Goal: Information Seeking & Learning: Learn about a topic

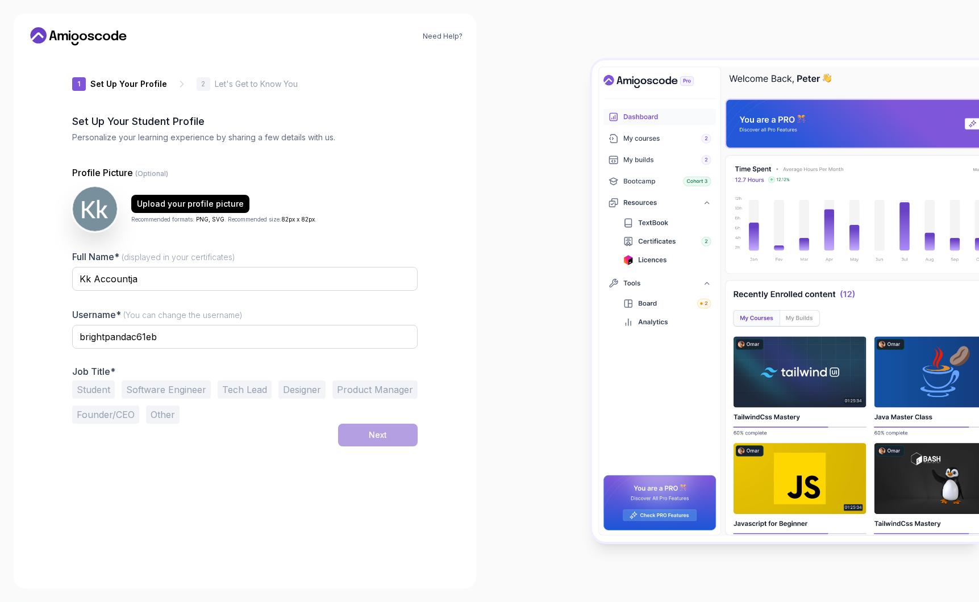
click at [89, 386] on button "Student" at bounding box center [93, 390] width 43 height 18
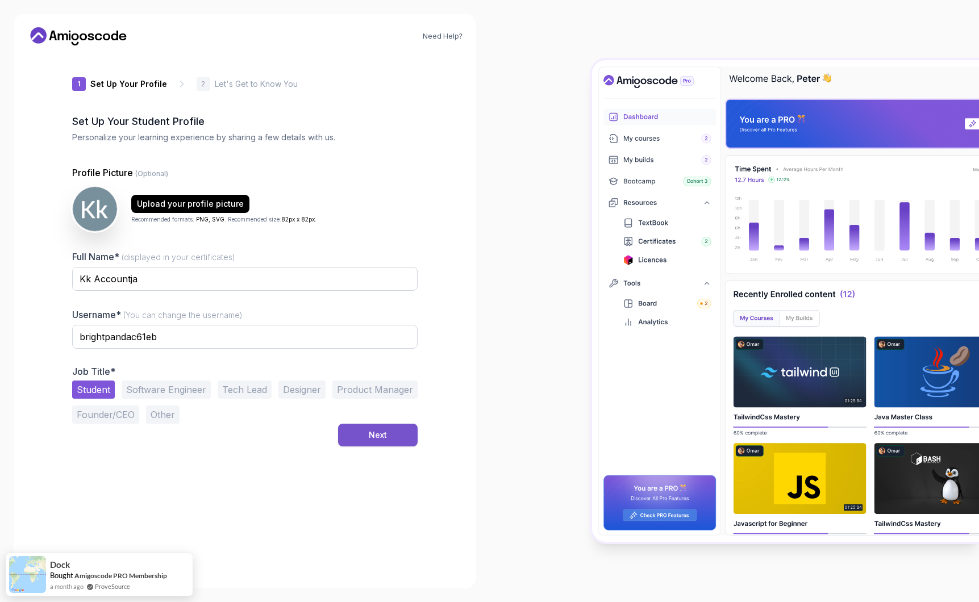
click at [381, 435] on div "Next" at bounding box center [378, 434] width 18 height 11
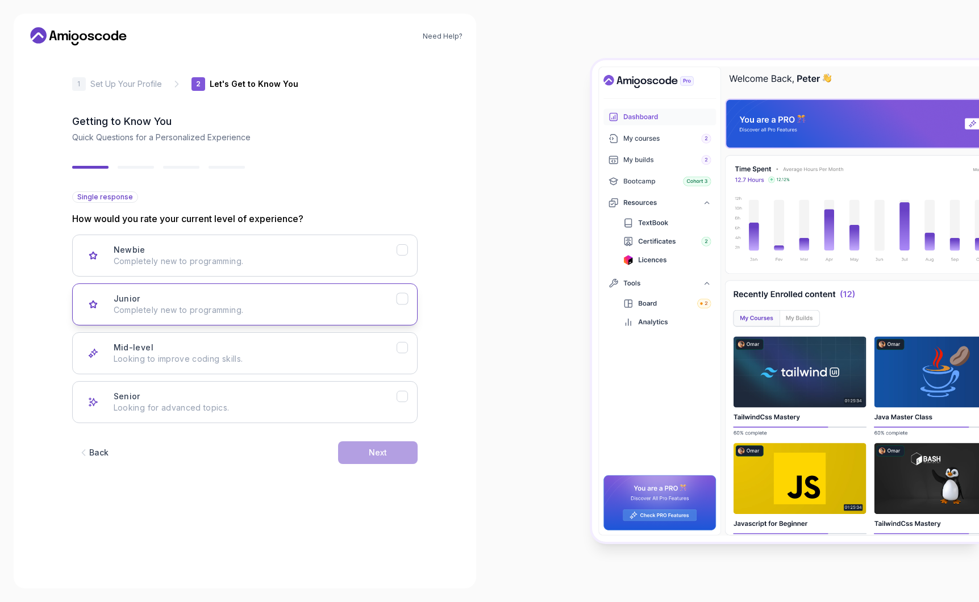
click at [298, 309] on p "Completely new to programming." at bounding box center [255, 309] width 283 height 11
click at [369, 454] on div "Next" at bounding box center [378, 452] width 18 height 11
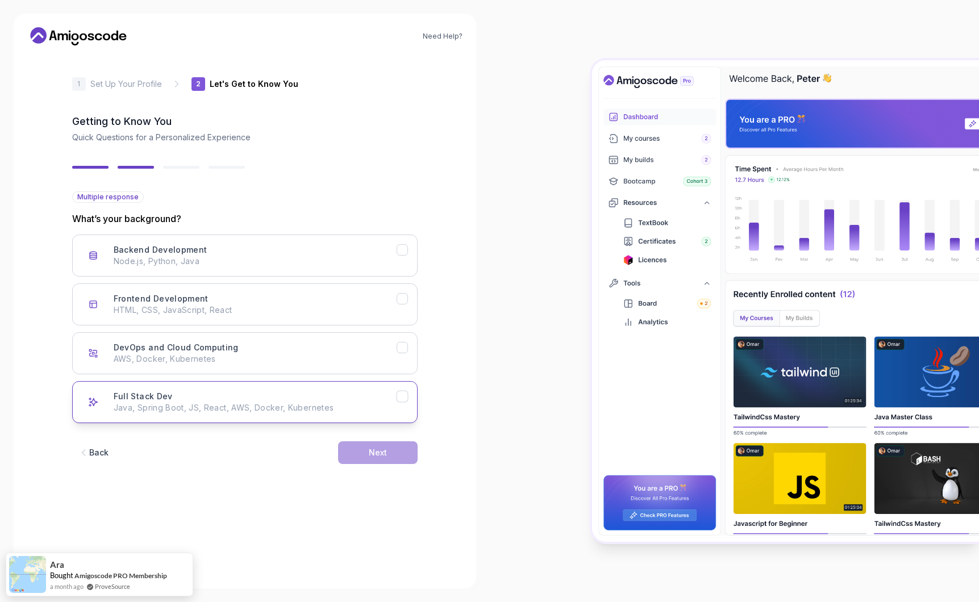
click at [300, 385] on button "Full Stack Dev Java, Spring Boot, JS, React, AWS, Docker, Kubernetes" at bounding box center [244, 402] width 345 height 42
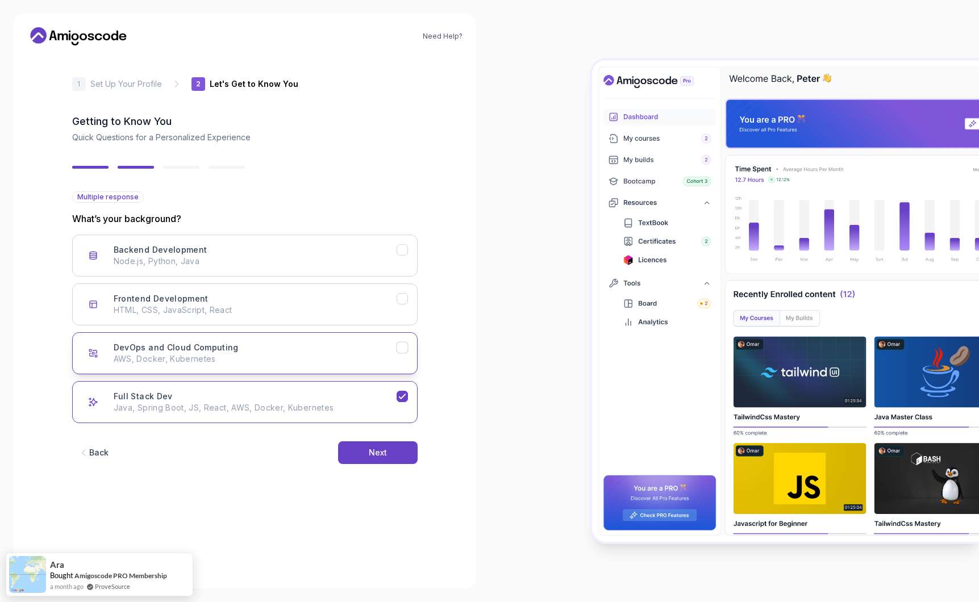
click at [301, 369] on button "DevOps and Cloud Computing AWS, Docker, Kubernetes" at bounding box center [244, 353] width 345 height 42
click at [331, 429] on div "Back Next" at bounding box center [244, 452] width 345 height 59
drag, startPoint x: 342, startPoint y: 433, endPoint x: 353, endPoint y: 441, distance: 13.4
click at [342, 433] on div "Back Next" at bounding box center [244, 452] width 345 height 59
click at [361, 446] on button "Next" at bounding box center [378, 452] width 80 height 23
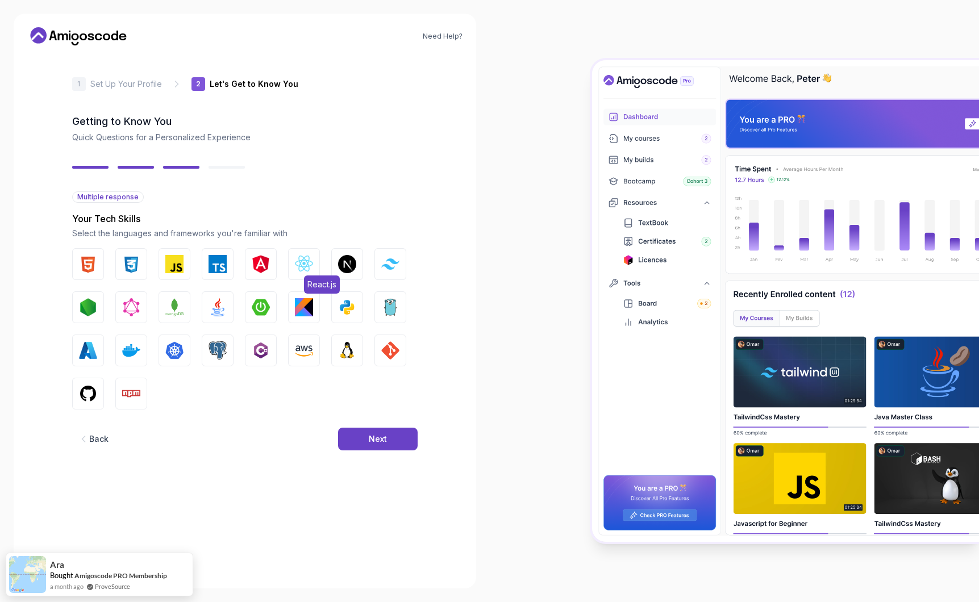
click at [299, 272] on img "button" at bounding box center [304, 264] width 18 height 18
click at [359, 438] on button "Next" at bounding box center [378, 439] width 80 height 23
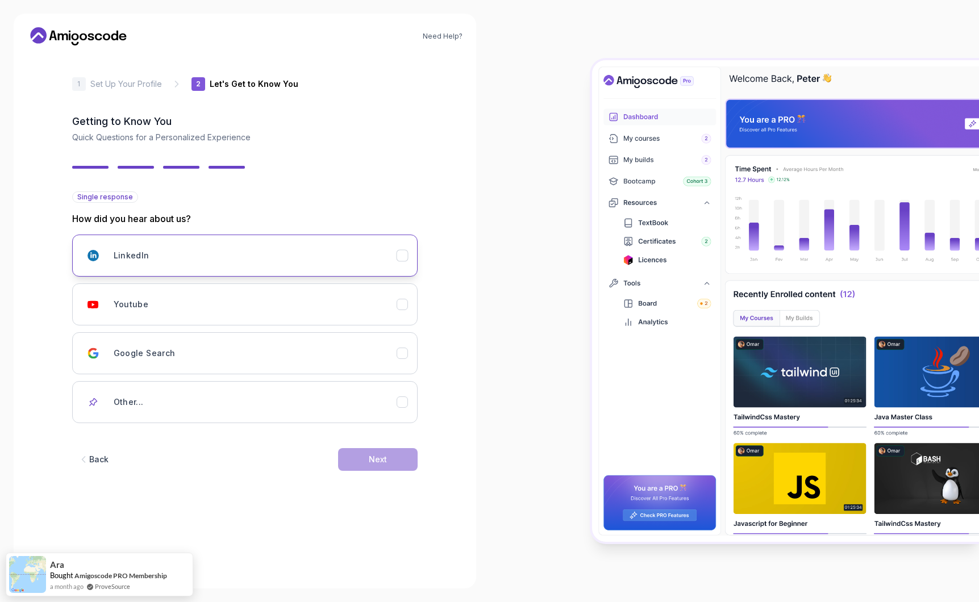
click at [362, 257] on div "LinkedIn" at bounding box center [255, 255] width 283 height 23
click at [377, 459] on div "Next" at bounding box center [378, 459] width 18 height 11
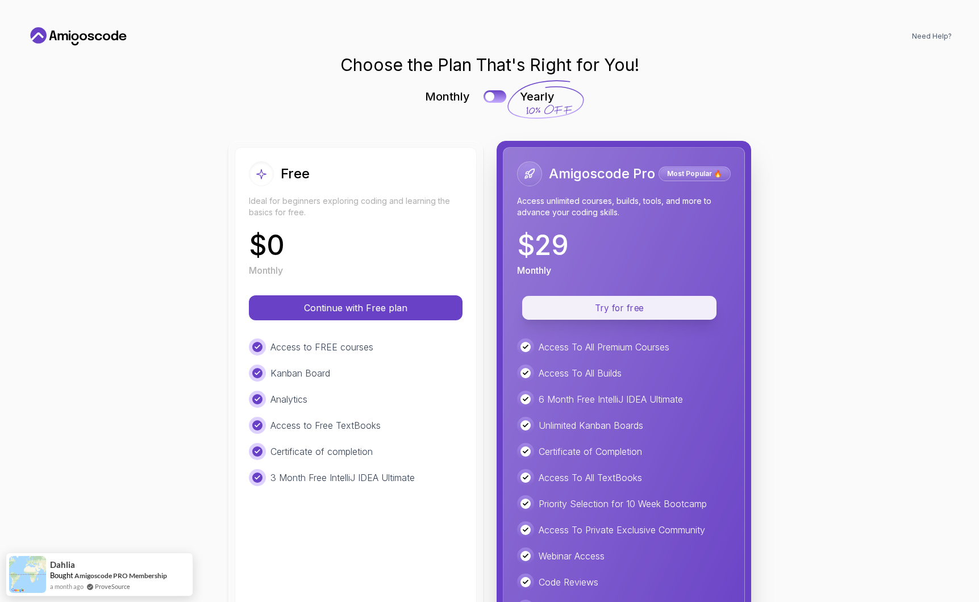
click at [585, 308] on p "Try for free" at bounding box center [619, 308] width 168 height 13
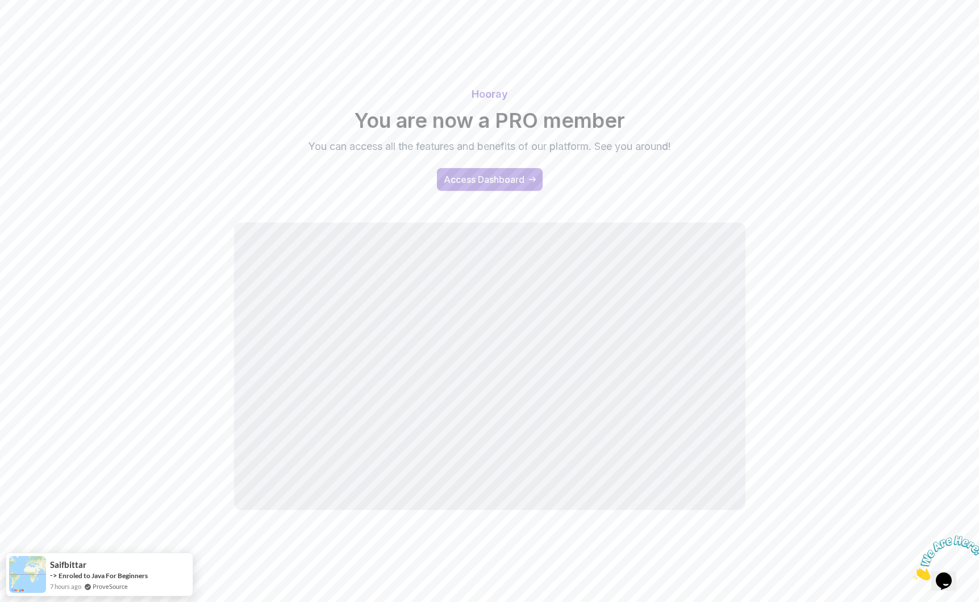
click at [494, 174] on div "Access Dashboard" at bounding box center [484, 180] width 81 height 14
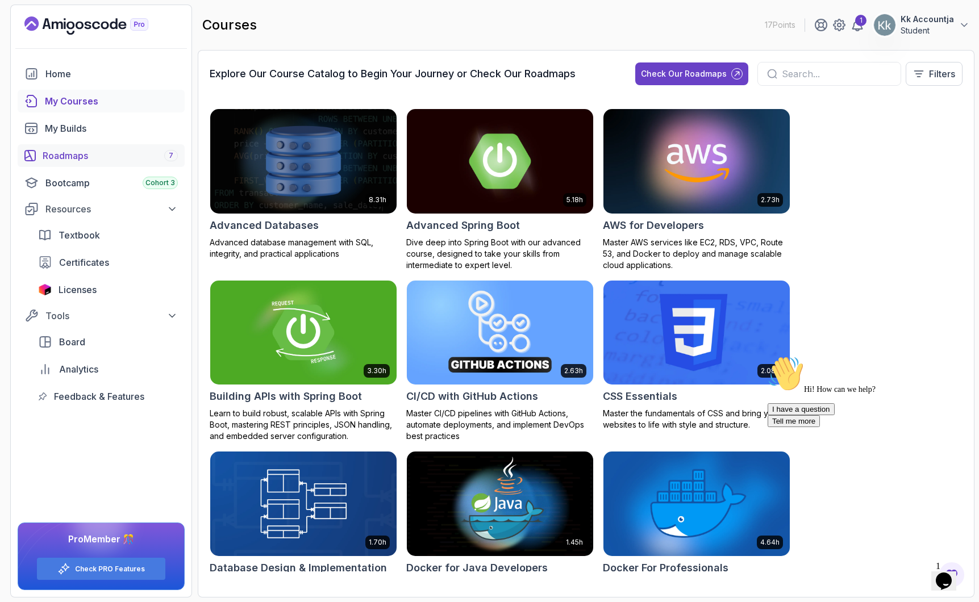
click at [119, 161] on div "Roadmaps 7" at bounding box center [110, 156] width 135 height 14
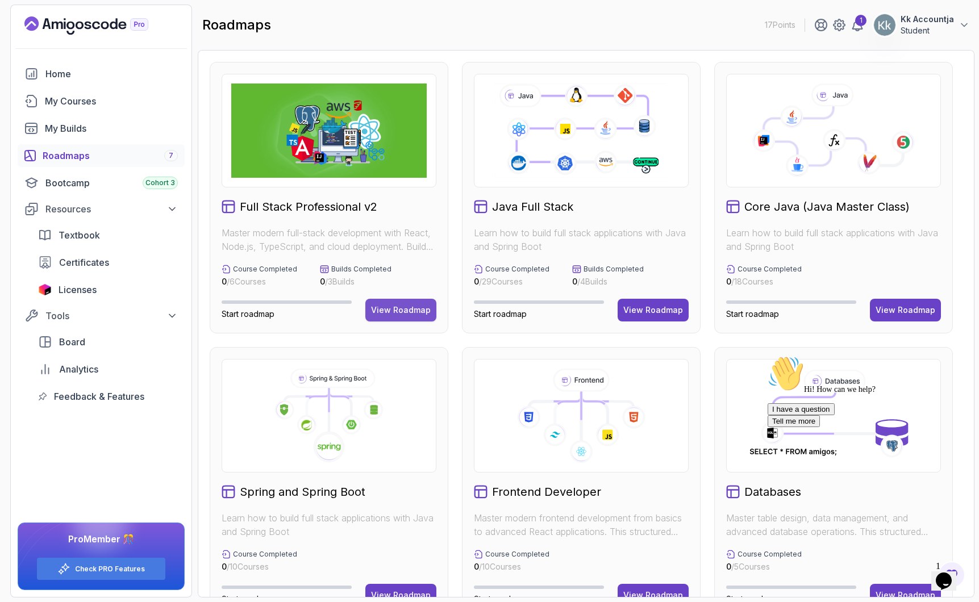
click at [396, 303] on button "View Roadmap" at bounding box center [400, 310] width 71 height 23
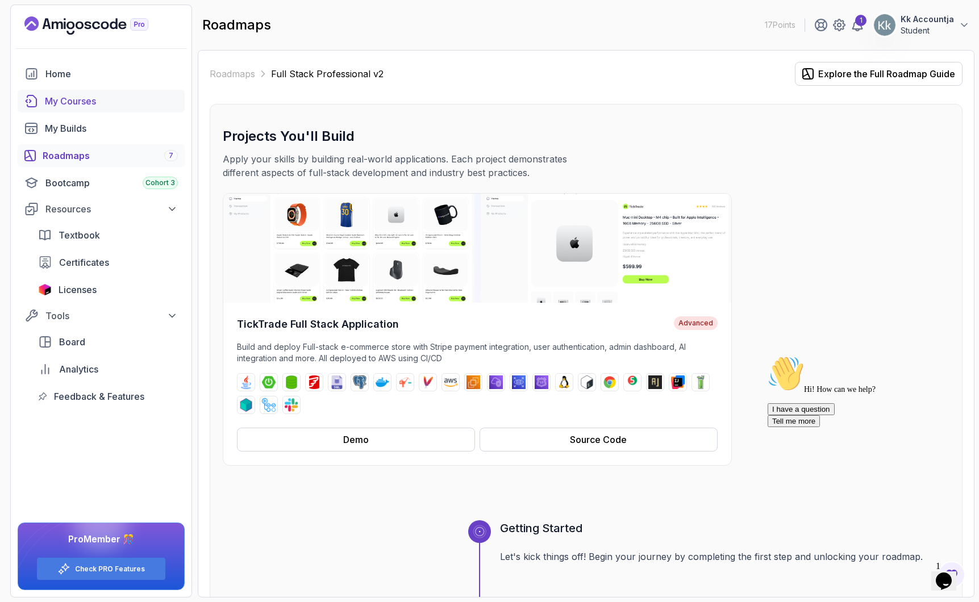
click at [87, 98] on div "My Courses" at bounding box center [111, 101] width 133 height 14
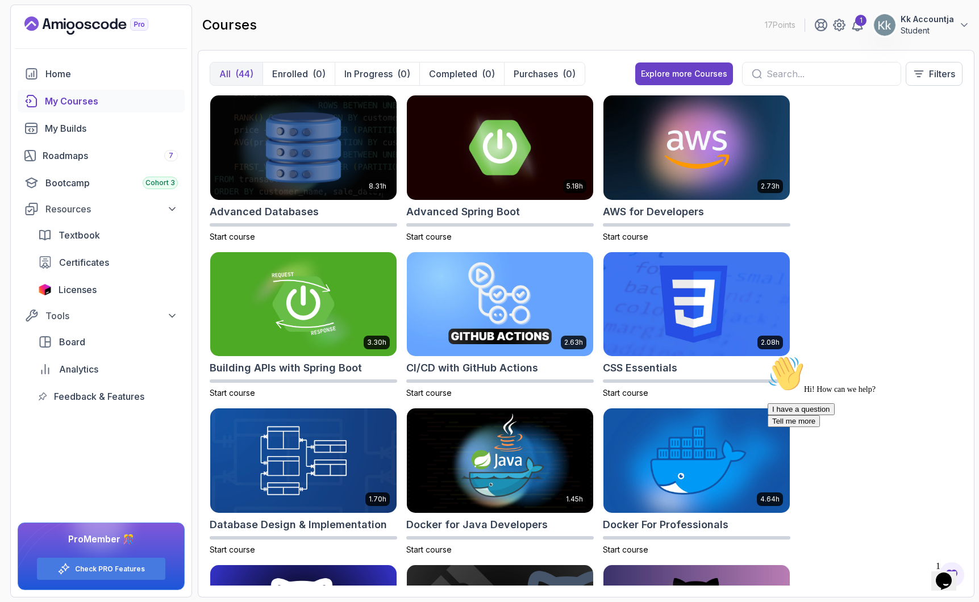
click at [837, 76] on input "text" at bounding box center [828, 74] width 125 height 14
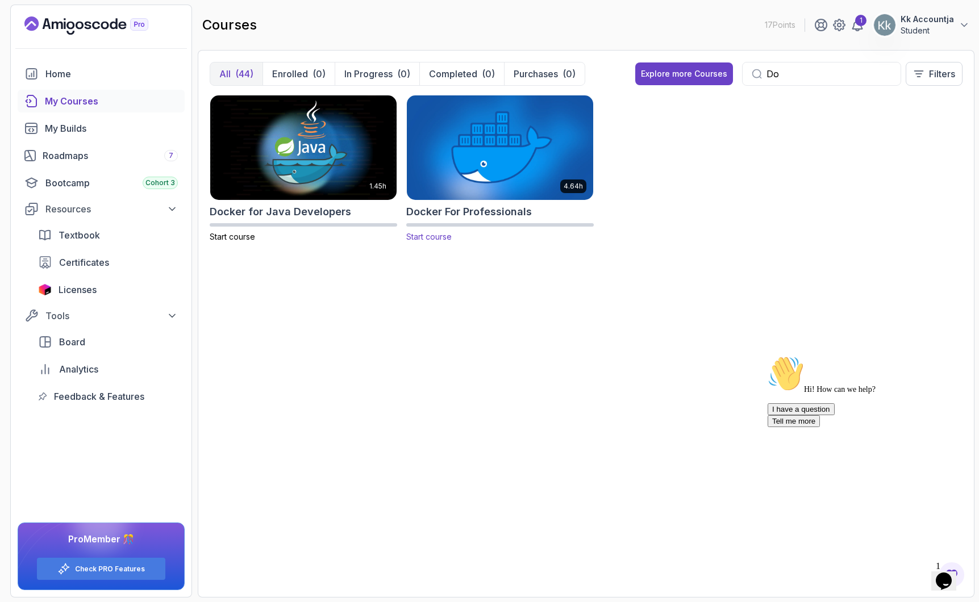
type input "Do"
click at [437, 241] on p "Start course" at bounding box center [499, 236] width 187 height 11
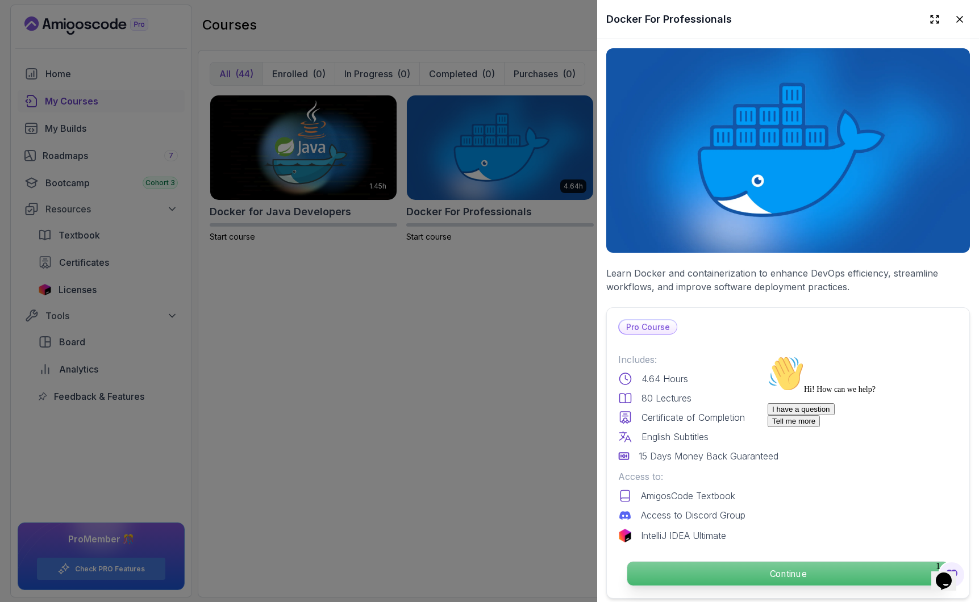
click at [733, 562] on p "Continue" at bounding box center [788, 574] width 322 height 24
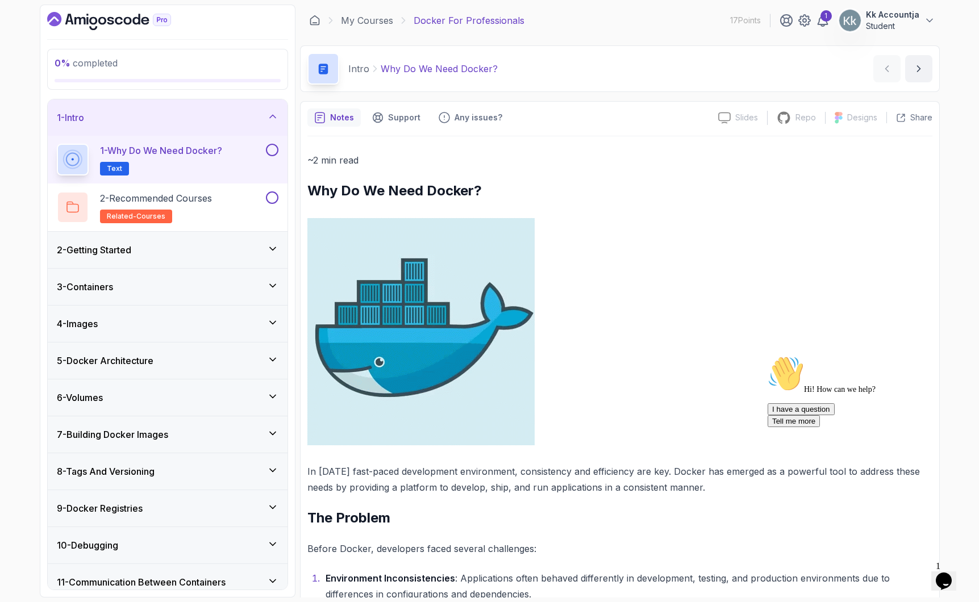
click at [272, 145] on button at bounding box center [272, 150] width 12 height 12
click at [271, 197] on button at bounding box center [272, 197] width 12 height 12
click at [251, 207] on div "2 - Recommended Courses related-courses" at bounding box center [160, 207] width 207 height 32
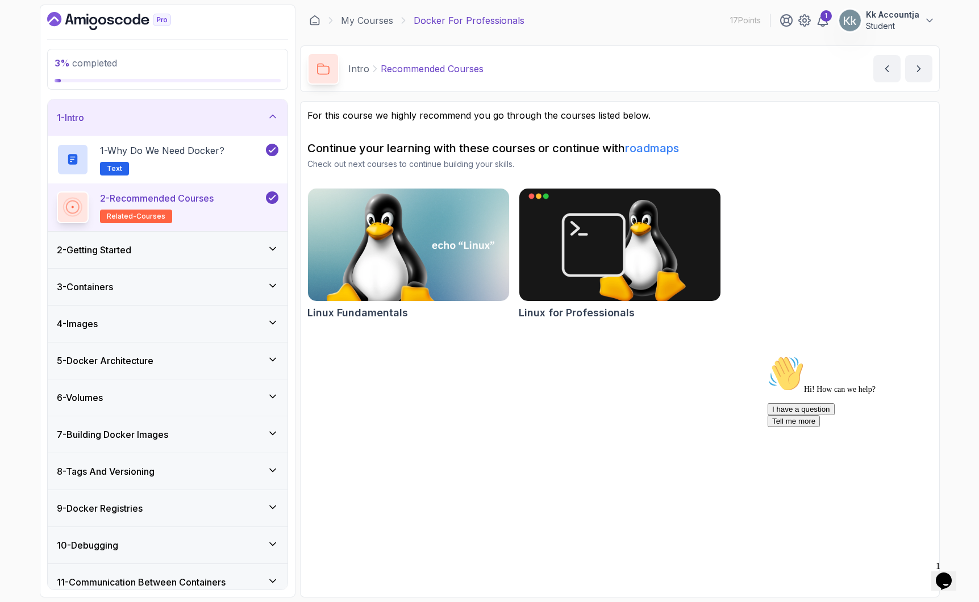
click at [223, 271] on div "3 - Containers" at bounding box center [168, 287] width 240 height 36
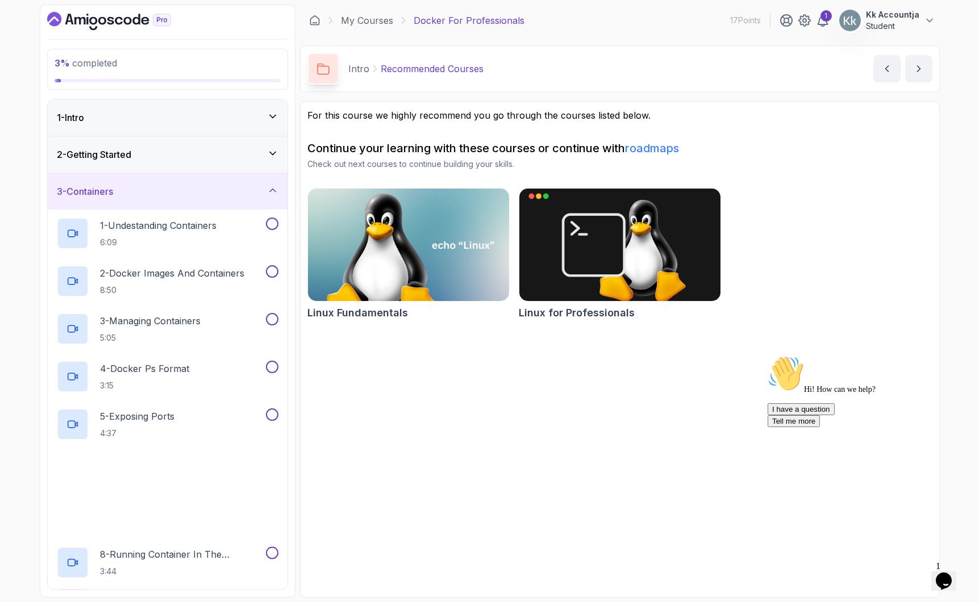
click at [229, 159] on div "2 - Getting Started" at bounding box center [168, 155] width 222 height 14
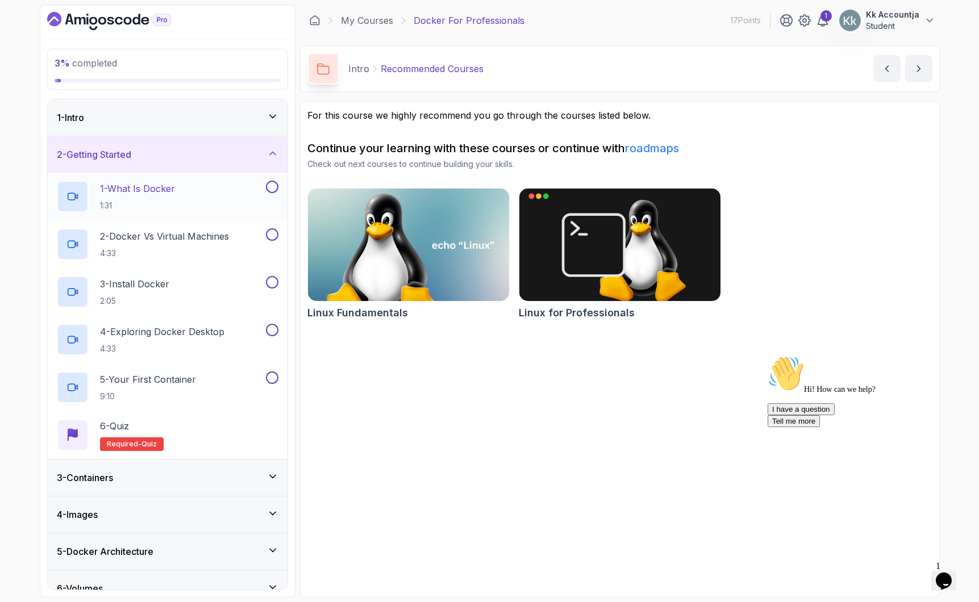
click at [270, 191] on button at bounding box center [272, 187] width 12 height 12
click at [273, 235] on button at bounding box center [272, 234] width 12 height 12
click at [272, 281] on button at bounding box center [272, 282] width 12 height 12
click at [271, 332] on button at bounding box center [272, 330] width 12 height 12
click at [270, 380] on button at bounding box center [272, 378] width 12 height 12
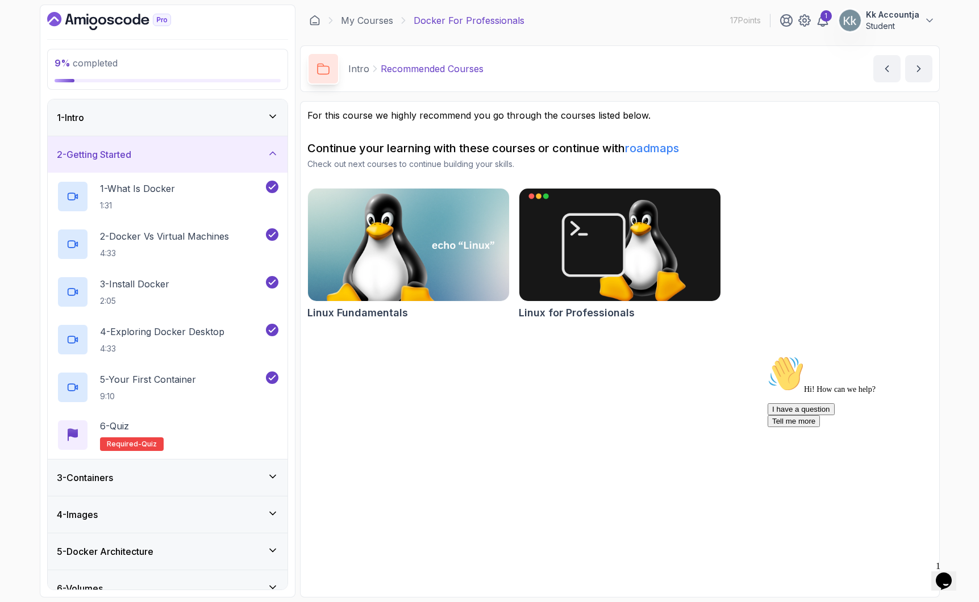
click at [220, 164] on div "2 - Getting Started" at bounding box center [168, 154] width 240 height 36
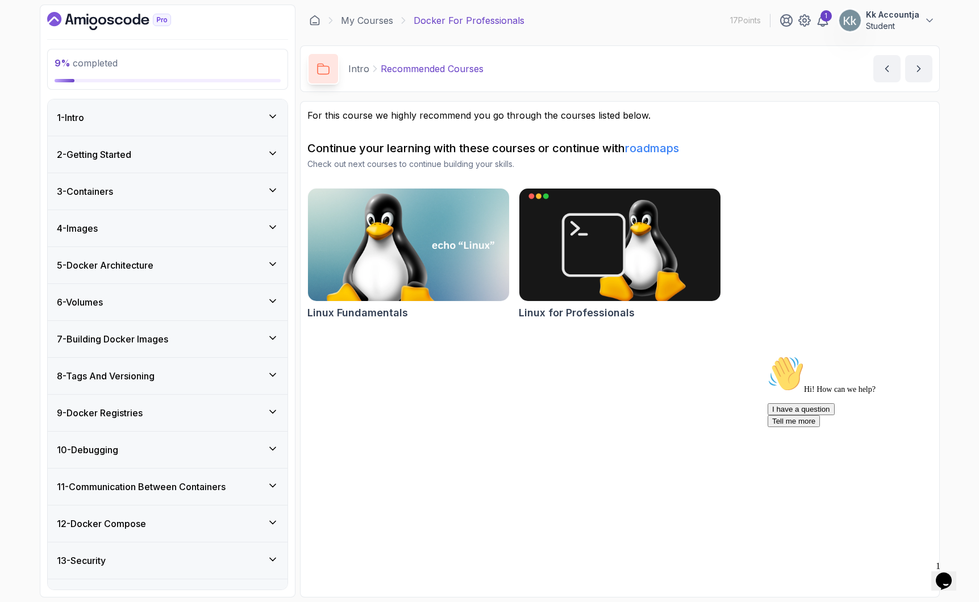
drag, startPoint x: 224, startPoint y: 152, endPoint x: 224, endPoint y: 161, distance: 8.5
click at [224, 152] on div "2 - Getting Started" at bounding box center [168, 155] width 222 height 14
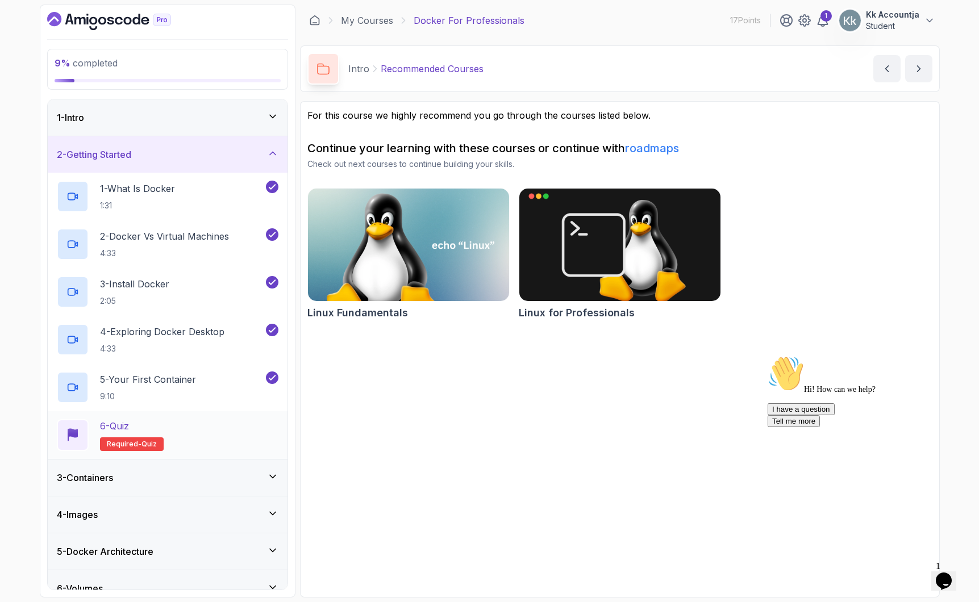
click at [200, 435] on div "6 - Quiz Required- quiz" at bounding box center [168, 435] width 222 height 32
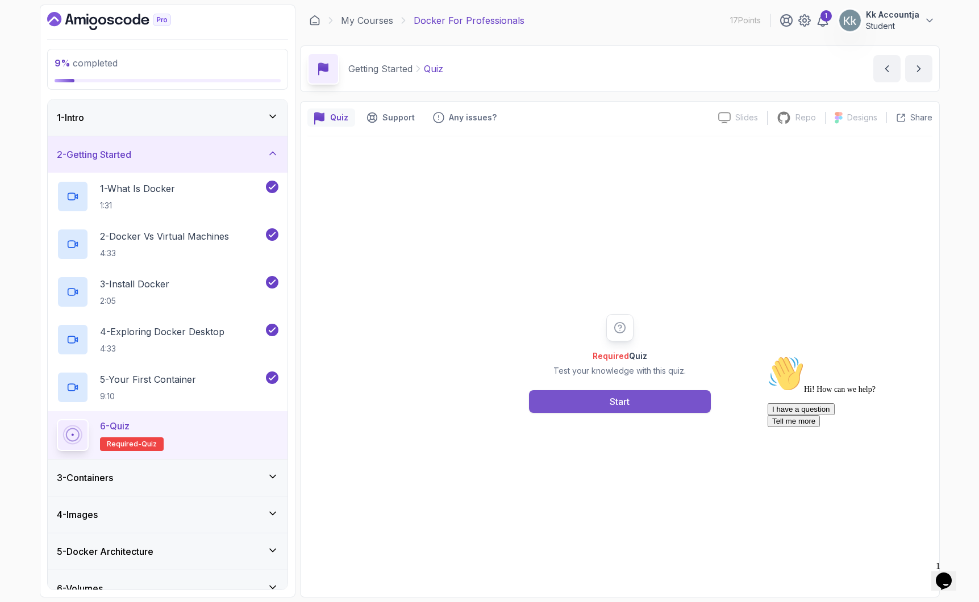
click at [681, 407] on button "Start" at bounding box center [620, 401] width 182 height 23
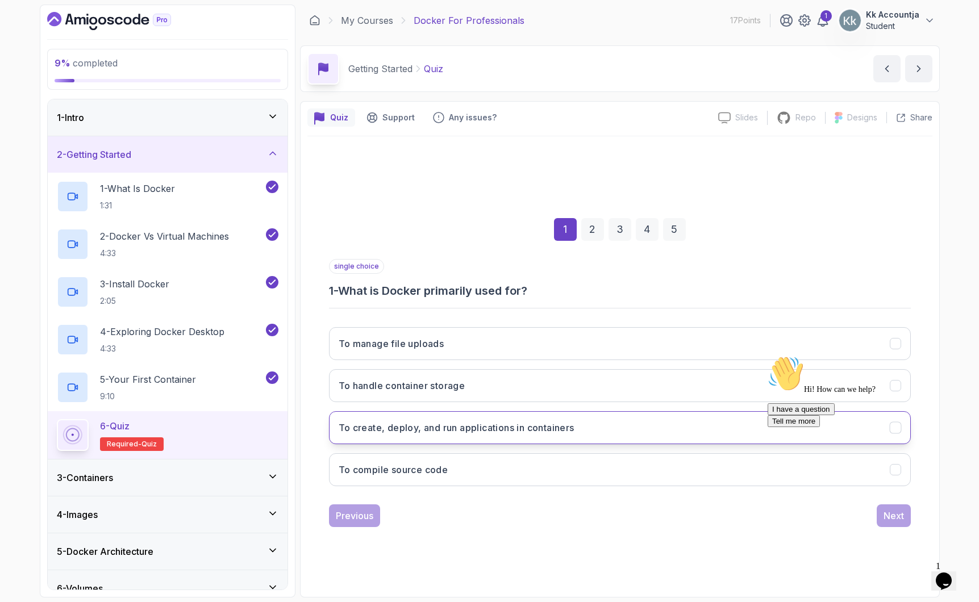
click at [537, 436] on button "To create, deploy, and run applications in containers" at bounding box center [620, 427] width 582 height 33
click at [767, 356] on icon "Chat attention grabber" at bounding box center [767, 356] width 0 height 0
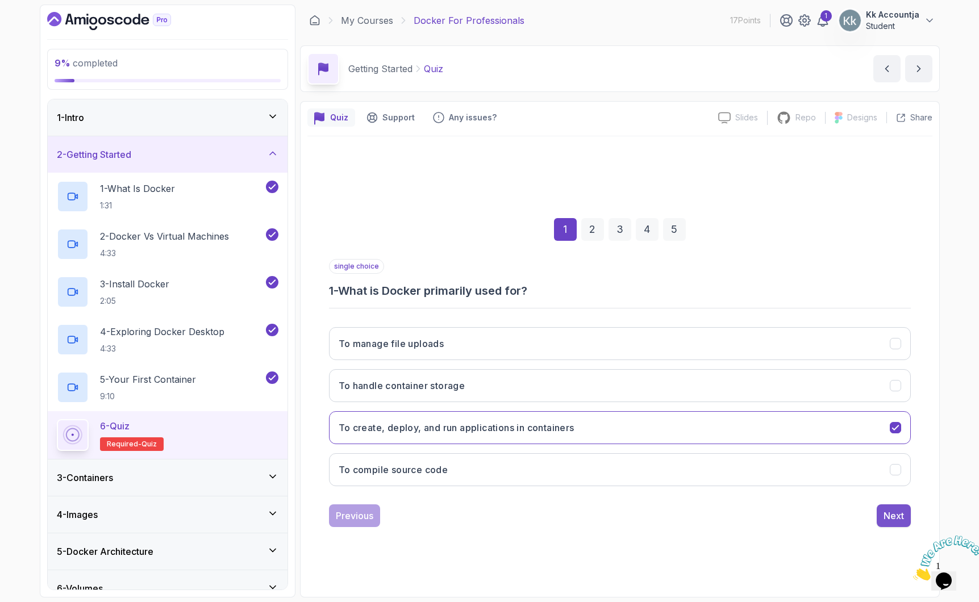
click at [898, 518] on div "Next" at bounding box center [893, 516] width 20 height 14
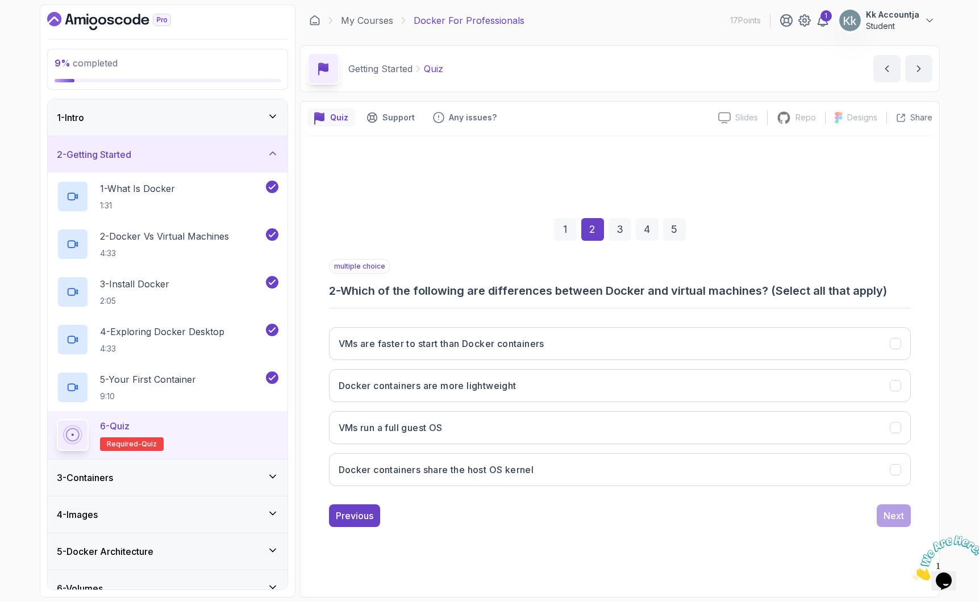
drag, startPoint x: 976, startPoint y: 537, endPoint x: 1884, endPoint y: 1068, distance: 1051.7
click at [974, 537] on div at bounding box center [943, 558] width 61 height 45
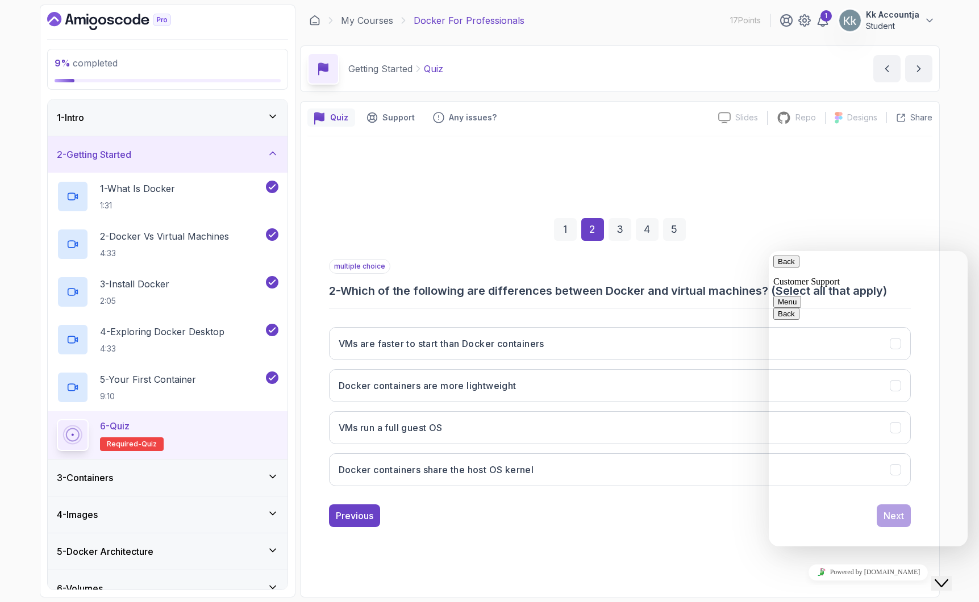
click at [932, 240] on div "1 2 3 4 5 multiple choice 2 - Which of the following are differences between Do…" at bounding box center [619, 363] width 625 height 345
click at [938, 577] on div "Close Chat This icon closes the chat window." at bounding box center [941, 584] width 14 height 14
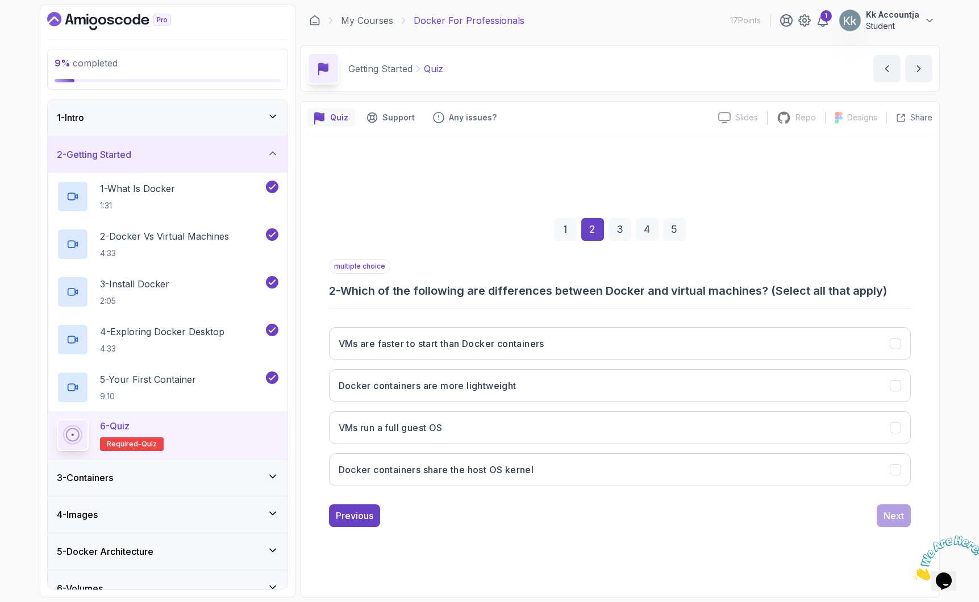
click at [5, 35] on div "9 % completed 1 - Intro 2 - Getting Started 1 - What Is Docker 1:31 2 - Docker …" at bounding box center [489, 301] width 979 height 602
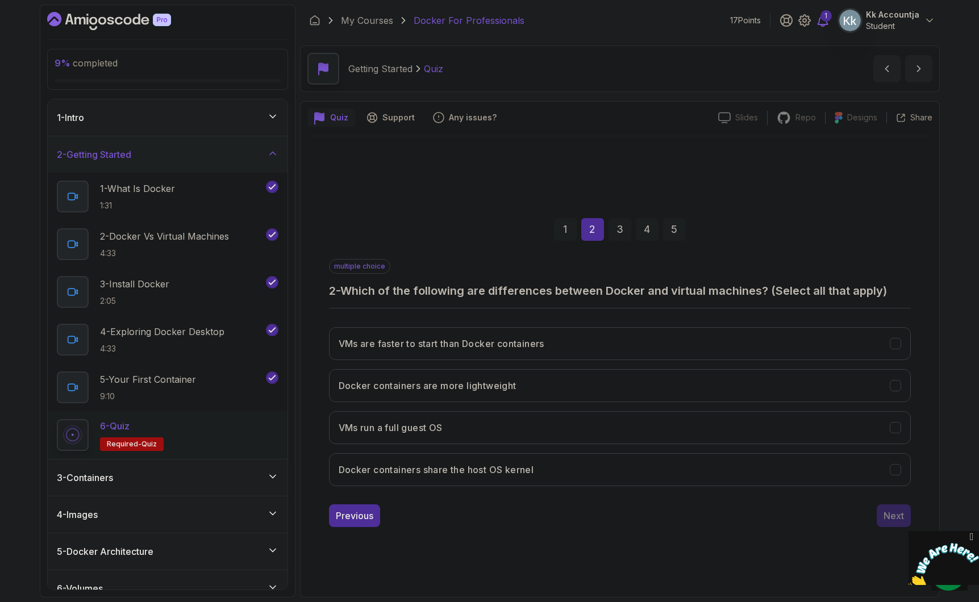
click at [825, 17] on div "1" at bounding box center [825, 15] width 11 height 11
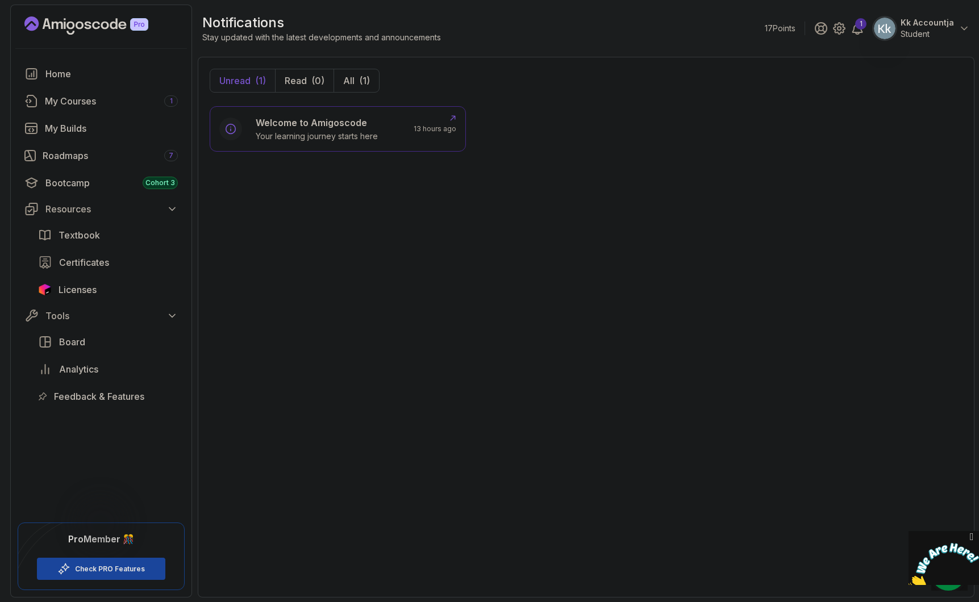
click at [379, 141] on div "Welcome to Amigoscode Your learning journey starts here" at bounding box center [328, 129] width 144 height 26
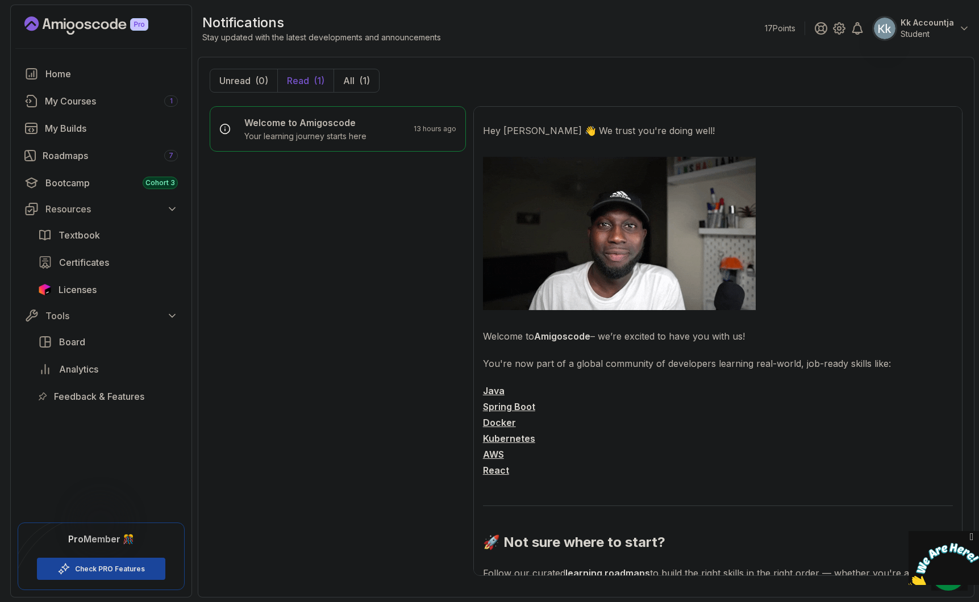
drag, startPoint x: 425, startPoint y: 211, endPoint x: 431, endPoint y: 210, distance: 5.9
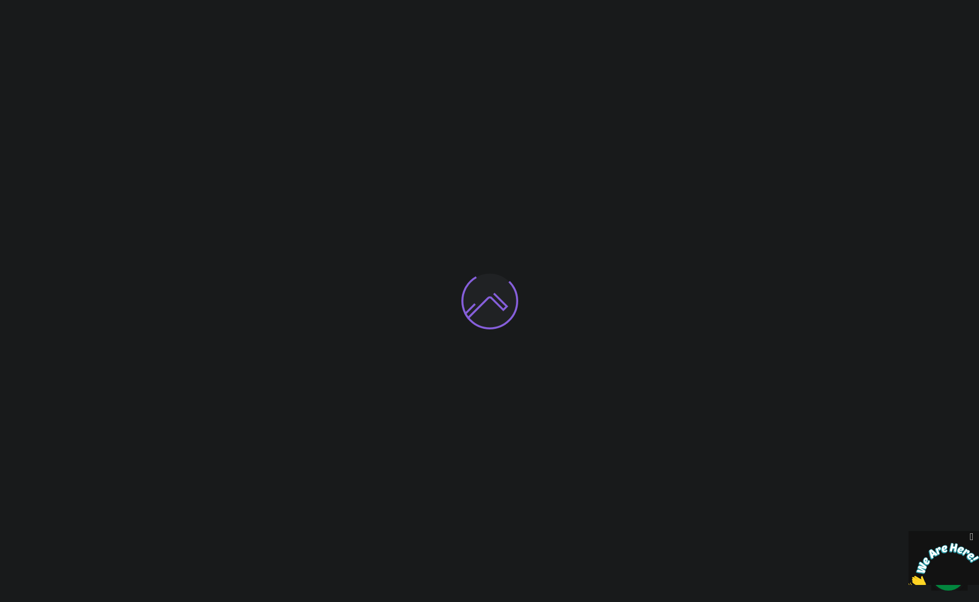
drag, startPoint x: 514, startPoint y: 602, endPoint x: 504, endPoint y: 560, distance: 43.1
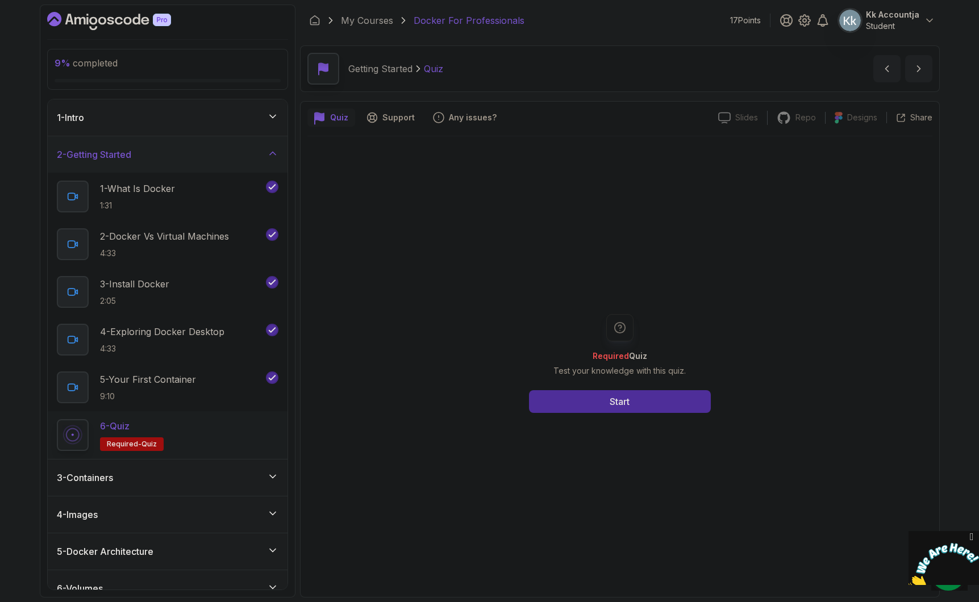
drag, startPoint x: 216, startPoint y: 444, endPoint x: 262, endPoint y: 429, distance: 48.5
click at [216, 444] on div "6 - Quiz Required- quiz" at bounding box center [168, 435] width 222 height 32
click at [592, 386] on div "Required Quiz Test your knowledge with this quiz. Start" at bounding box center [620, 363] width 218 height 99
click at [597, 404] on button "Start" at bounding box center [620, 401] width 182 height 23
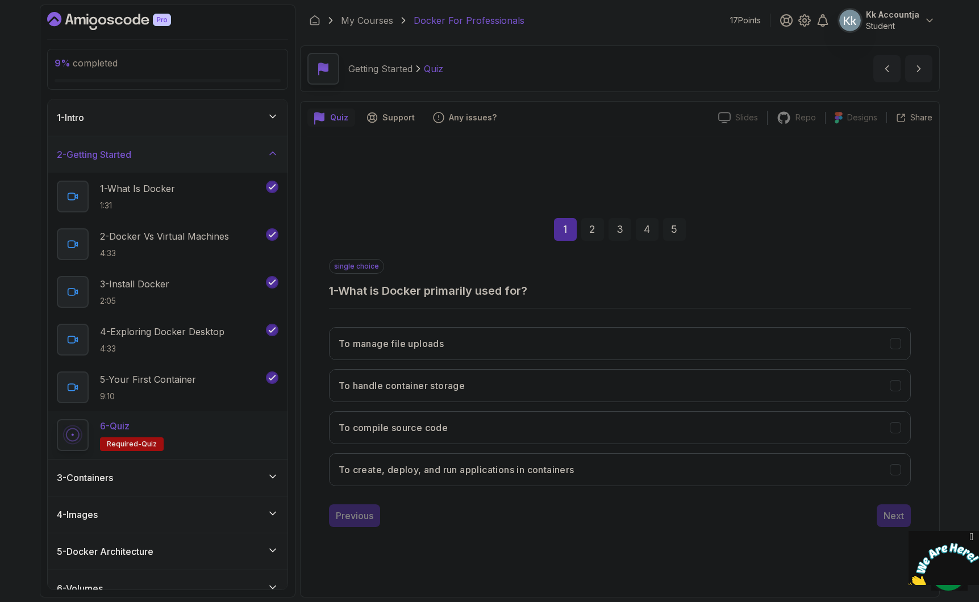
click at [529, 486] on div "To manage file uploads To handle container storage To compile source code To cr…" at bounding box center [620, 406] width 582 height 177
drag, startPoint x: 546, startPoint y: 468, endPoint x: 560, endPoint y: 467, distance: 14.2
click at [546, 468] on h3 "To create, deploy, and run applications in containers" at bounding box center [457, 470] width 236 height 14
click at [882, 508] on button "Next" at bounding box center [893, 515] width 34 height 23
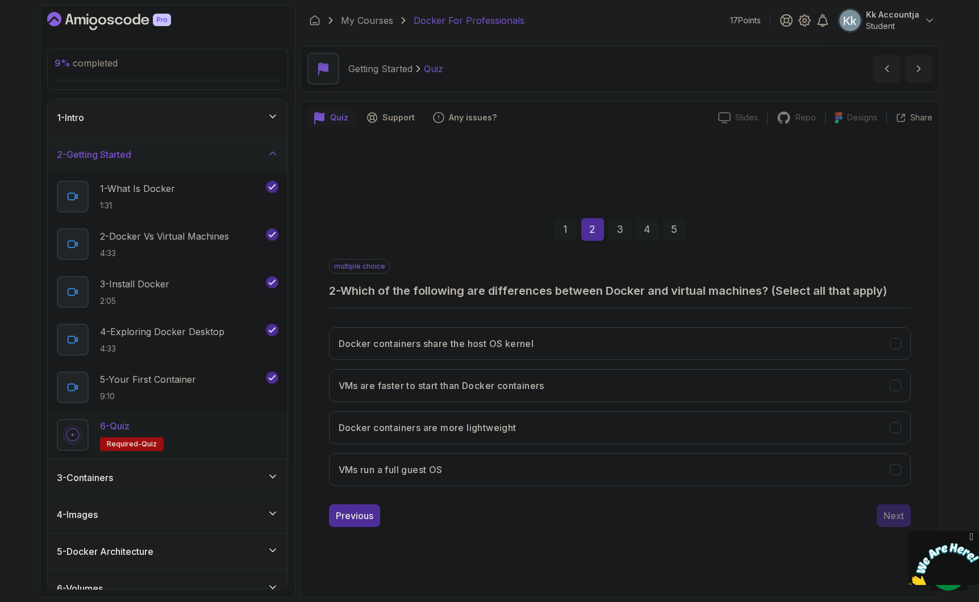
click at [970, 535] on icon "Close" at bounding box center [971, 537] width 10 height 12
click at [454, 432] on h3 "Docker containers are more lightweight" at bounding box center [428, 428] width 178 height 14
click at [515, 358] on button "Docker containers share the host OS kernel" at bounding box center [620, 343] width 582 height 33
click at [482, 466] on button "VMs run a full guest OS" at bounding box center [620, 469] width 582 height 33
click at [888, 510] on div "Next" at bounding box center [893, 516] width 20 height 14
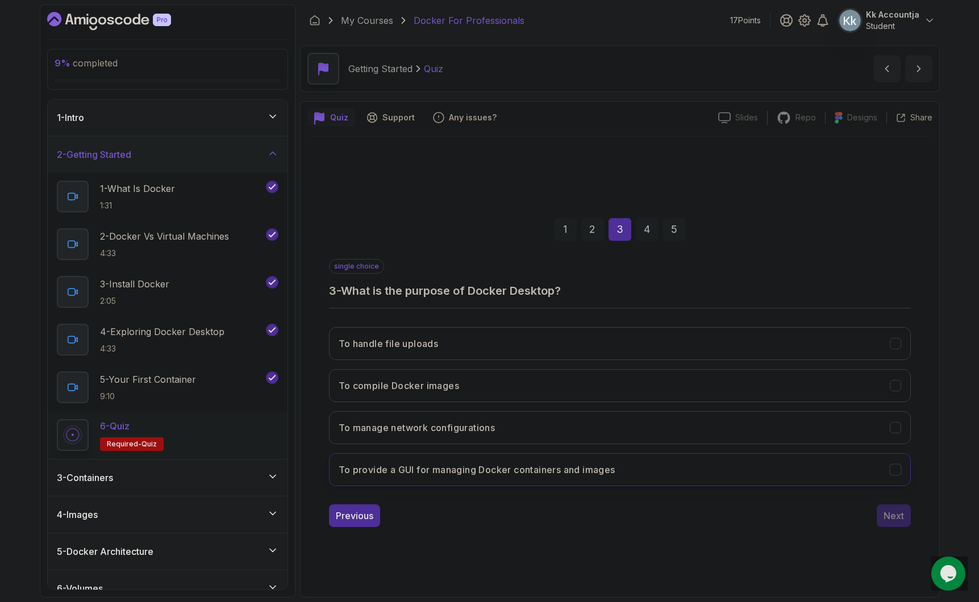
click at [656, 472] on button "To provide a GUI for managing Docker containers and images" at bounding box center [620, 469] width 582 height 33
drag, startPoint x: 859, startPoint y: 532, endPoint x: 888, endPoint y: 522, distance: 30.7
click at [861, 532] on div "1 2 3 4 5 single choice 3 - What is the purpose of Docker Desktop? To handle fi…" at bounding box center [619, 363] width 625 height 345
click at [888, 521] on div "Next" at bounding box center [893, 516] width 20 height 14
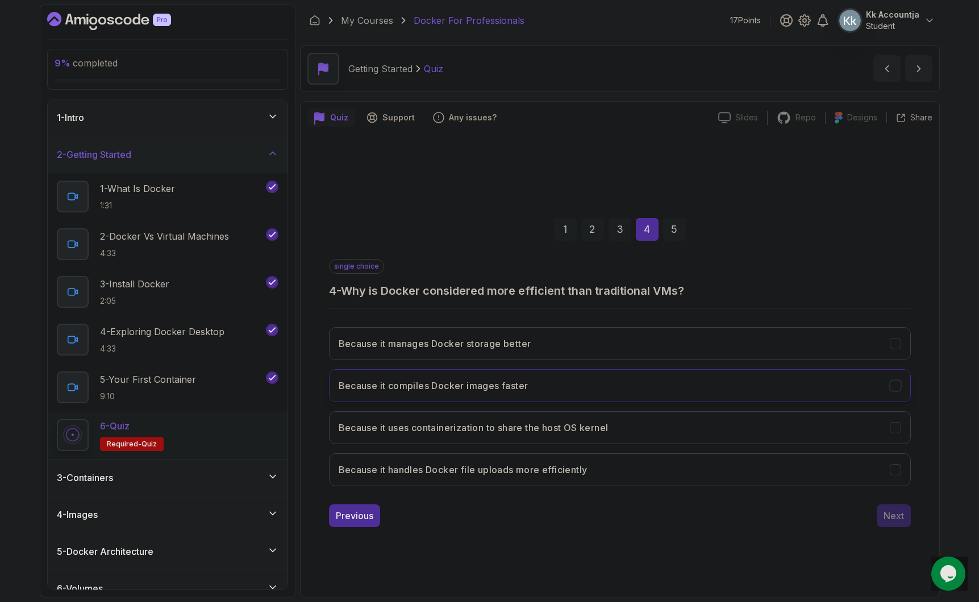
click at [567, 381] on button "Because it compiles Docker images faster" at bounding box center [620, 385] width 582 height 33
click at [503, 439] on button "Because it uses containerization to share the host OS kernel" at bounding box center [620, 427] width 582 height 33
click at [891, 519] on div "Next" at bounding box center [893, 516] width 20 height 14
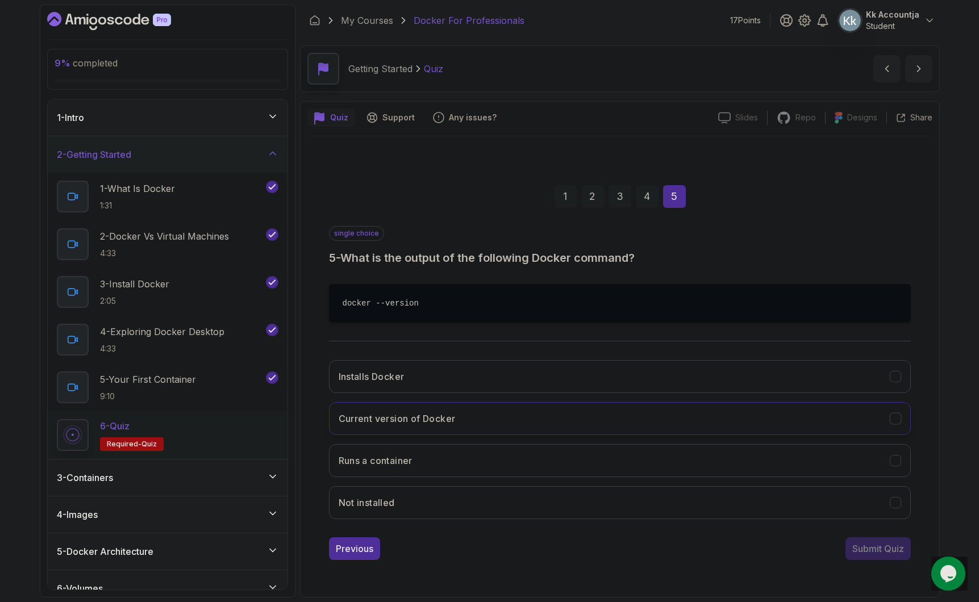
click at [439, 425] on button "Current version of Docker" at bounding box center [620, 418] width 582 height 33
click at [886, 552] on div "Submit Quiz" at bounding box center [878, 549] width 52 height 14
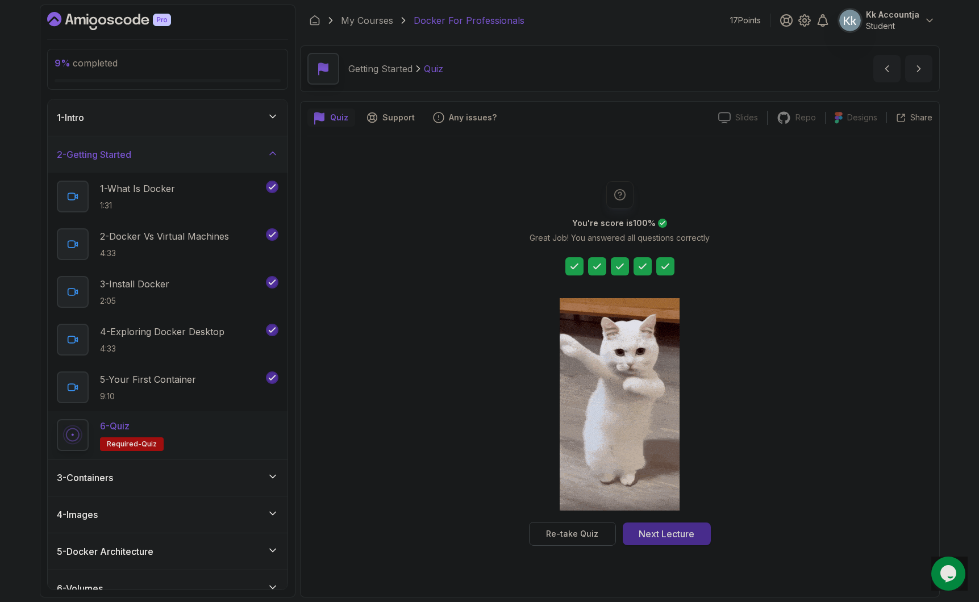
click at [682, 542] on button "Next Lecture" at bounding box center [667, 534] width 88 height 23
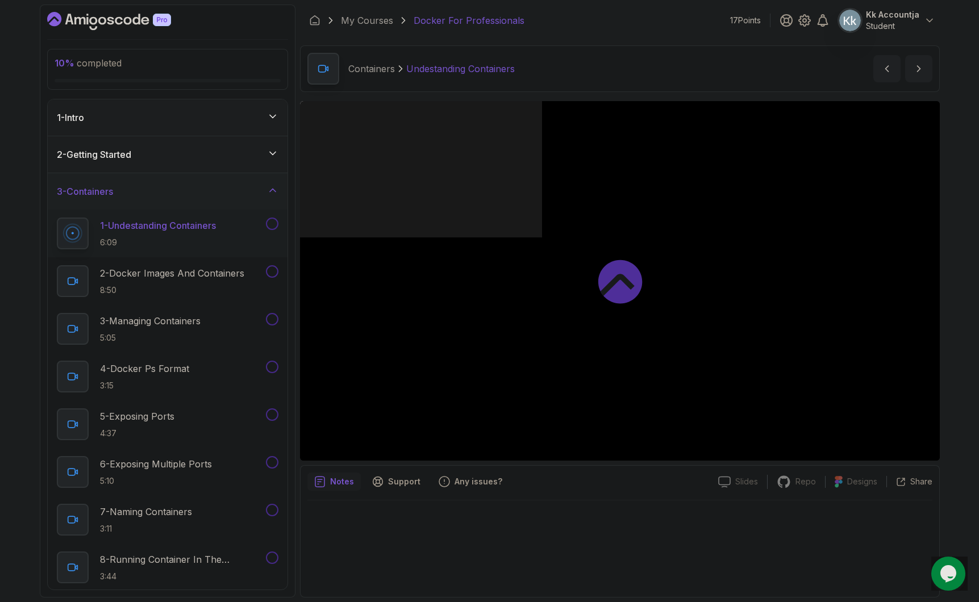
click at [270, 227] on button at bounding box center [272, 224] width 12 height 12
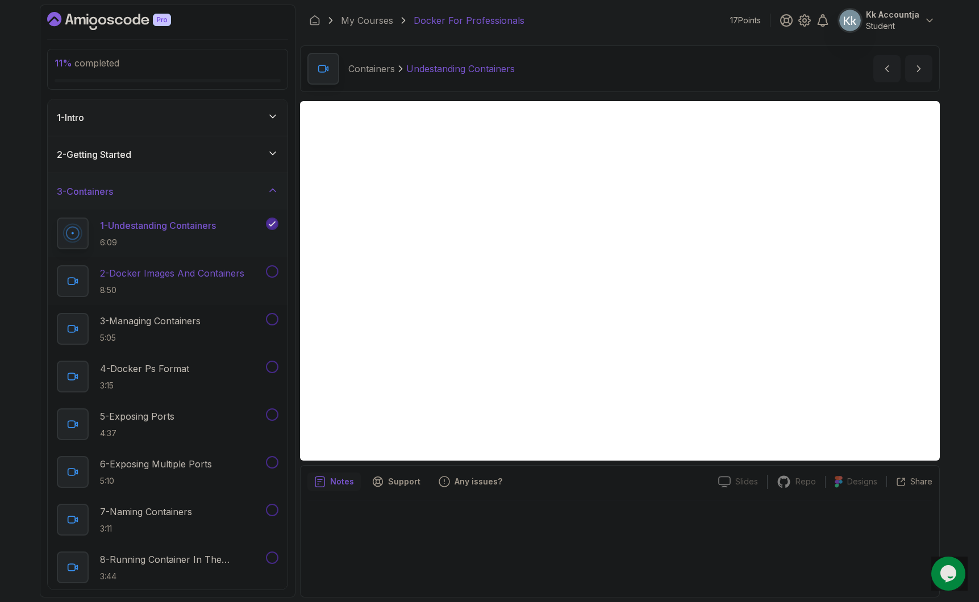
click at [270, 273] on button at bounding box center [272, 271] width 12 height 12
click at [273, 324] on button at bounding box center [272, 319] width 12 height 12
click at [274, 372] on button at bounding box center [272, 367] width 12 height 12
click at [273, 420] on button at bounding box center [272, 414] width 12 height 12
click at [276, 465] on button at bounding box center [272, 462] width 12 height 12
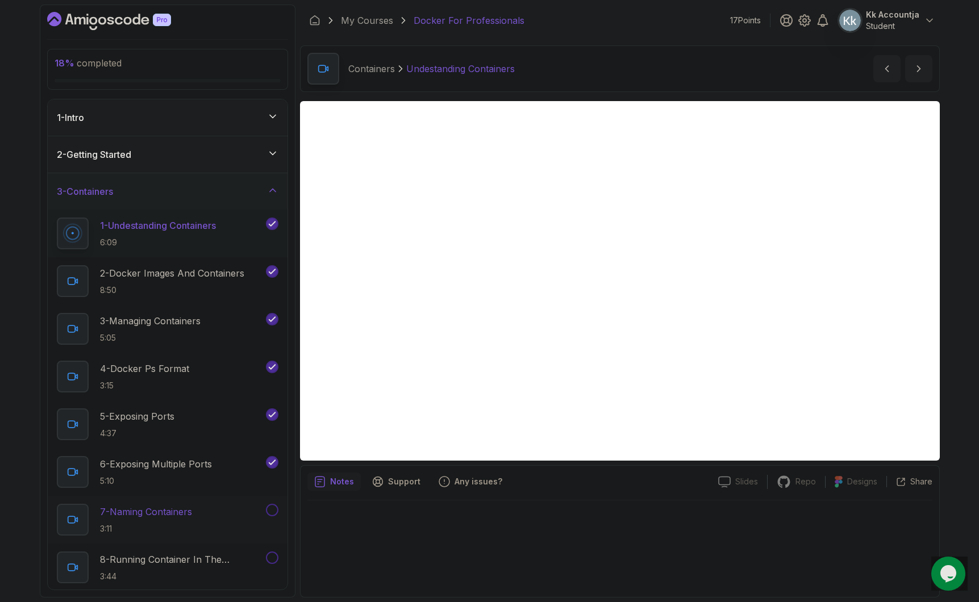
click at [274, 509] on button at bounding box center [272, 510] width 12 height 12
click at [272, 558] on button at bounding box center [272, 558] width 12 height 12
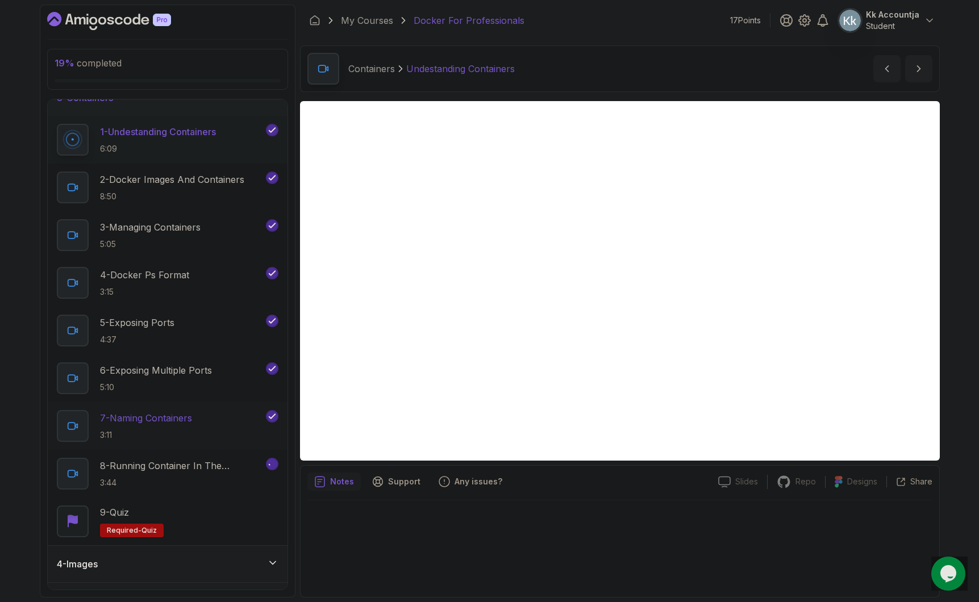
scroll to position [101, 0]
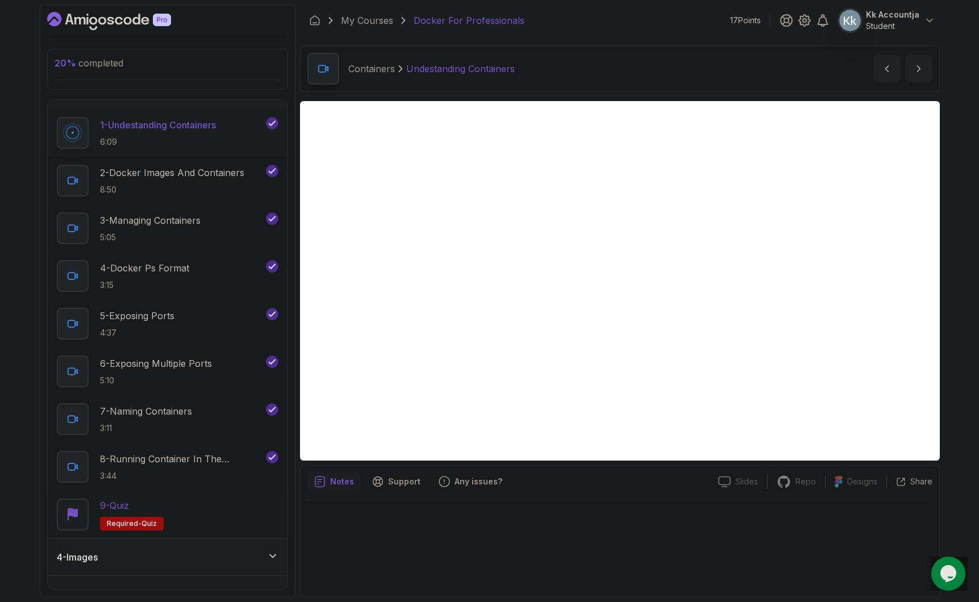
click at [241, 503] on div "9 - Quiz Required- quiz" at bounding box center [168, 515] width 222 height 32
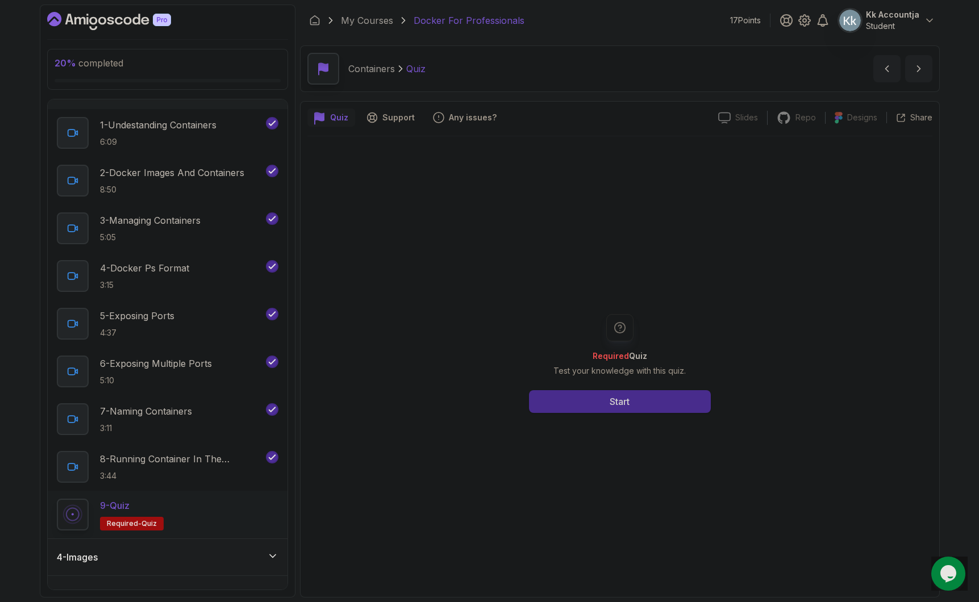
click at [666, 398] on button "Start" at bounding box center [620, 401] width 182 height 23
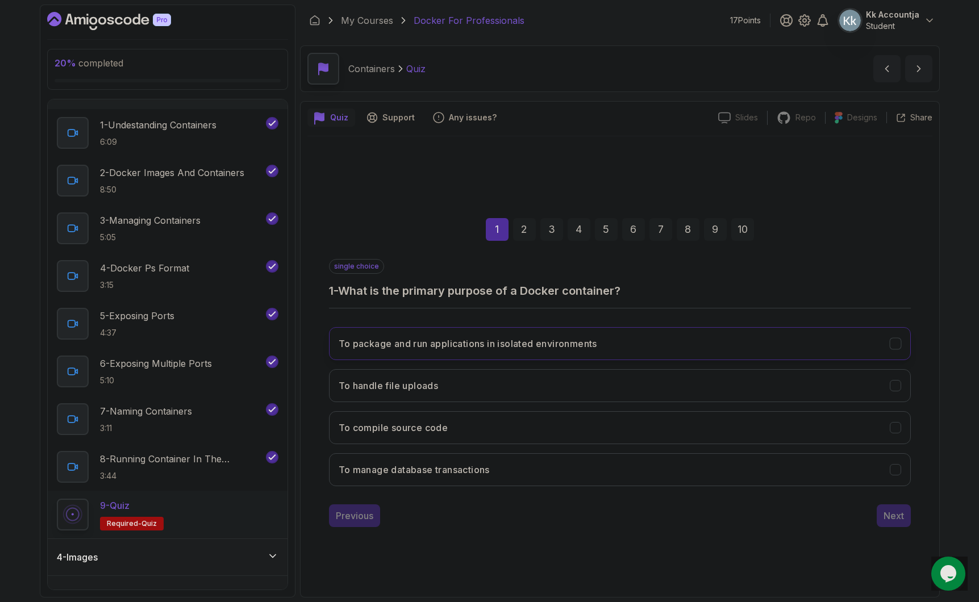
click at [648, 345] on button "To package and run applications in isolated environments" at bounding box center [620, 343] width 582 height 33
click at [903, 519] on div "Next" at bounding box center [893, 516] width 20 height 14
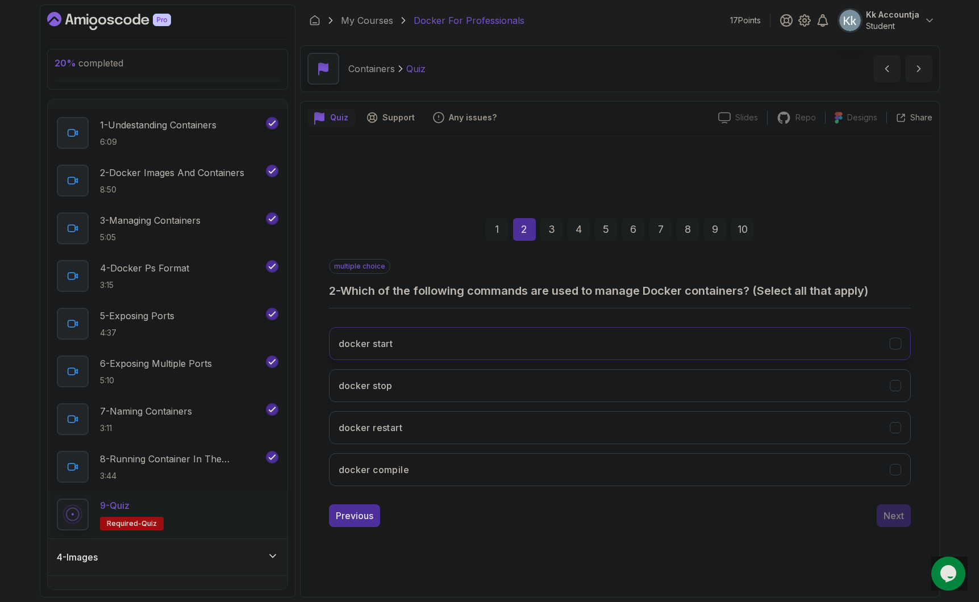
click at [468, 347] on button "docker start" at bounding box center [620, 343] width 582 height 33
click at [481, 376] on button "docker stop" at bounding box center [620, 385] width 582 height 33
click at [481, 435] on button "docker restart" at bounding box center [620, 427] width 582 height 33
click at [900, 524] on button "Next" at bounding box center [893, 515] width 34 height 23
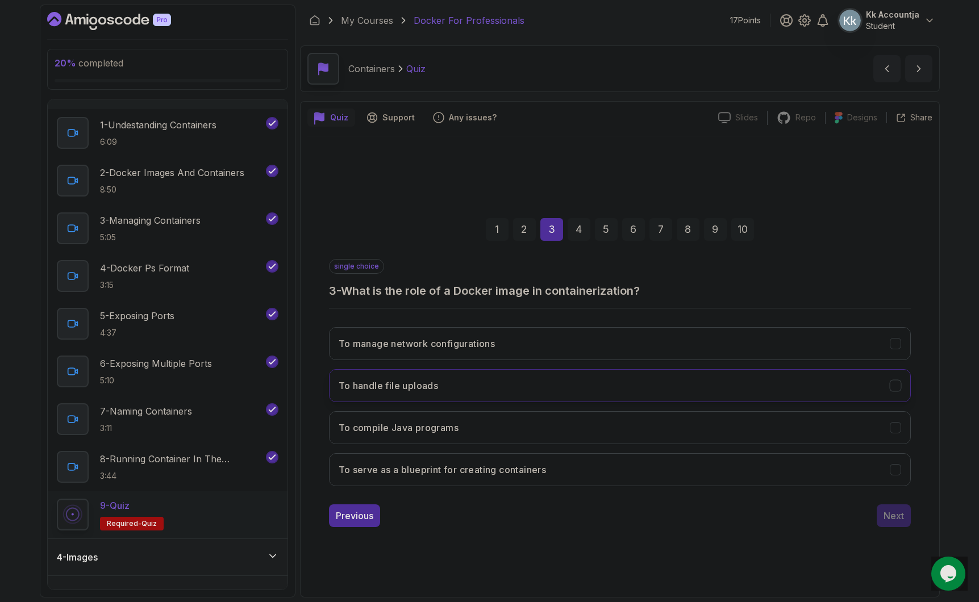
click at [498, 389] on button "To handle file uploads" at bounding box center [620, 385] width 582 height 33
click at [537, 471] on h3 "To serve as a blueprint for creating containers" at bounding box center [443, 470] width 208 height 14
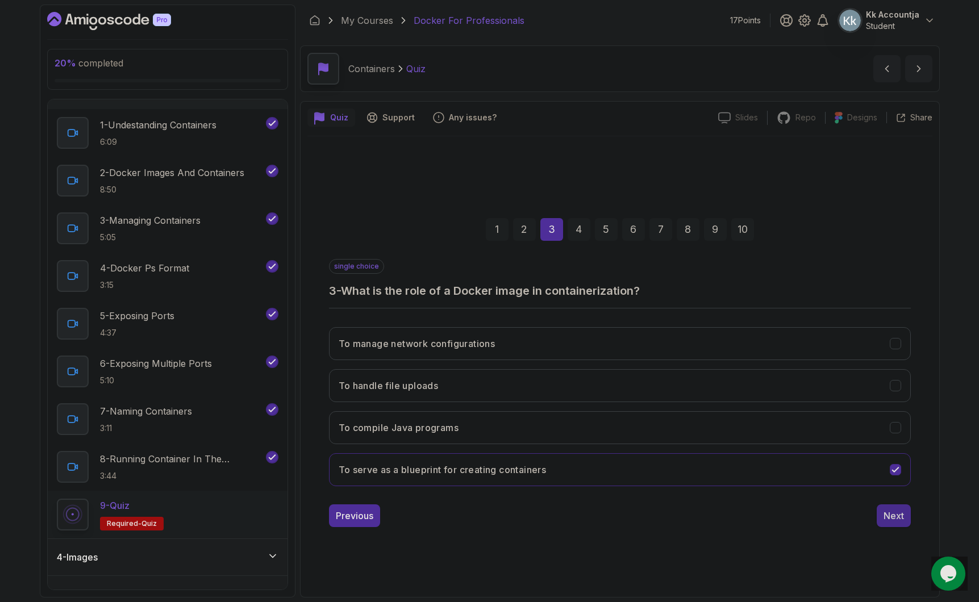
click at [884, 504] on button "Next" at bounding box center [893, 515] width 34 height 23
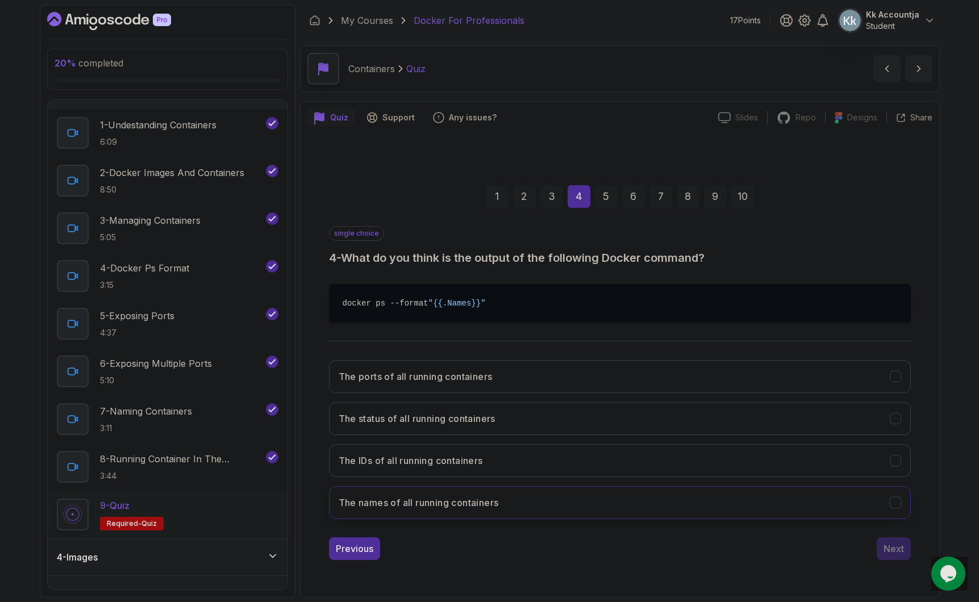
click at [586, 508] on button "The names of all running containers" at bounding box center [620, 502] width 582 height 33
click at [905, 556] on button "Next" at bounding box center [893, 548] width 34 height 23
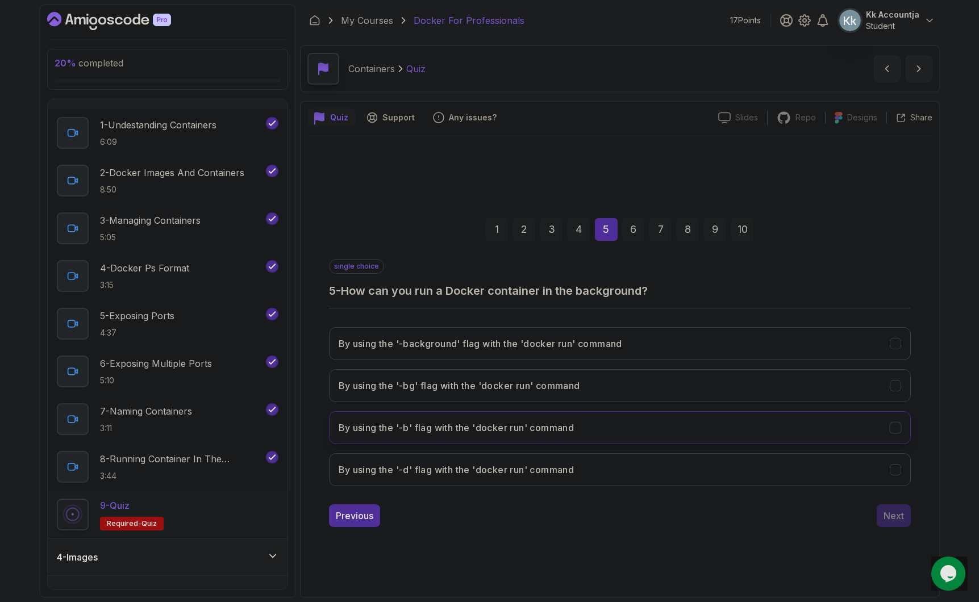
click at [771, 418] on button "By using the '-b' flag with the 'docker run' command" at bounding box center [620, 427] width 582 height 33
click at [895, 511] on div "Next" at bounding box center [893, 516] width 20 height 14
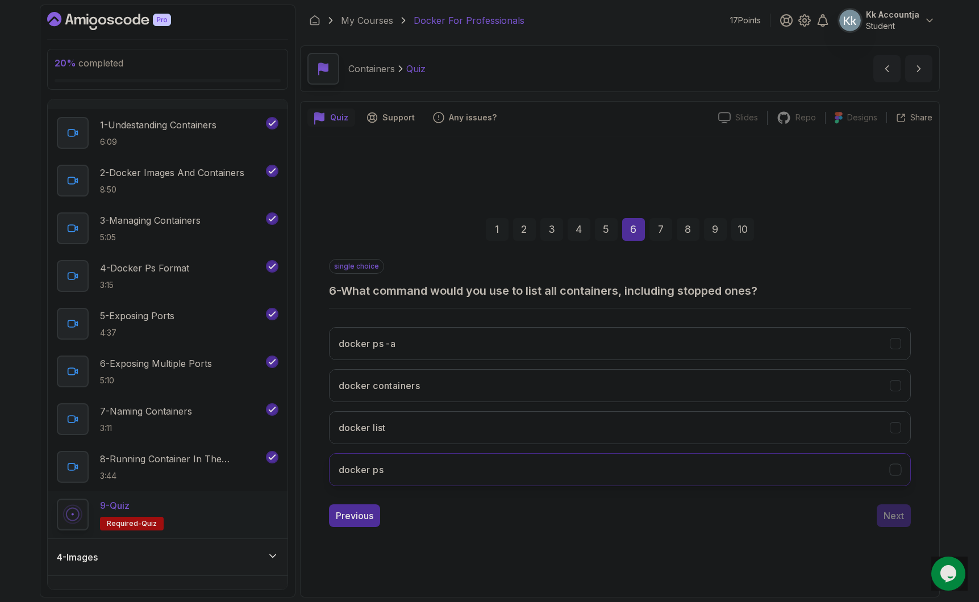
click at [665, 461] on button "docker ps" at bounding box center [620, 469] width 582 height 33
drag, startPoint x: 923, startPoint y: 500, endPoint x: 908, endPoint y: 520, distance: 24.0
click at [922, 502] on div "1 2 3 4 5 6 7 8 9 10 single choice 6 - What command would you use to list all c…" at bounding box center [619, 363] width 625 height 345
click at [907, 521] on button "Next" at bounding box center [893, 515] width 34 height 23
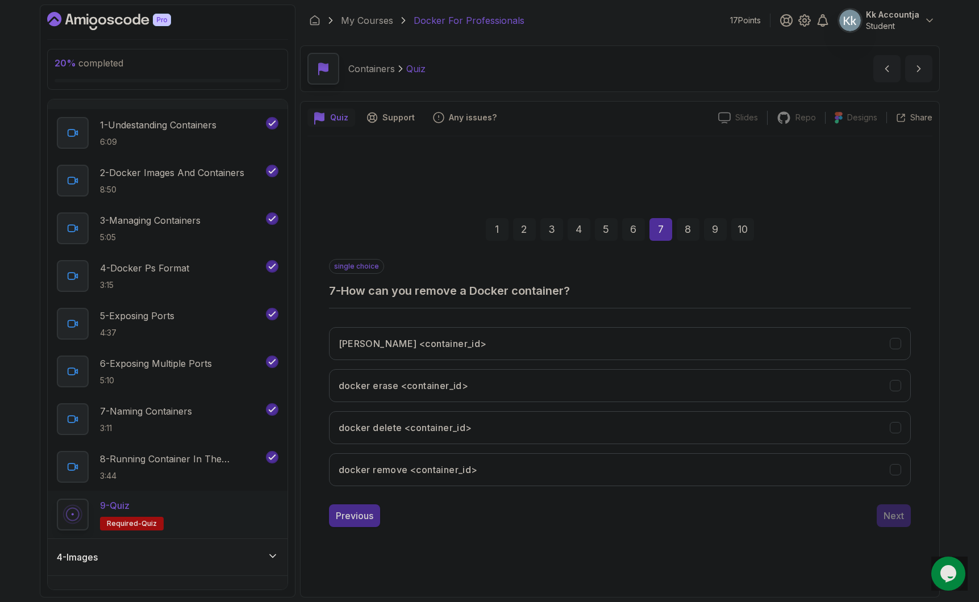
click at [370, 520] on div "Previous" at bounding box center [354, 516] width 37 height 14
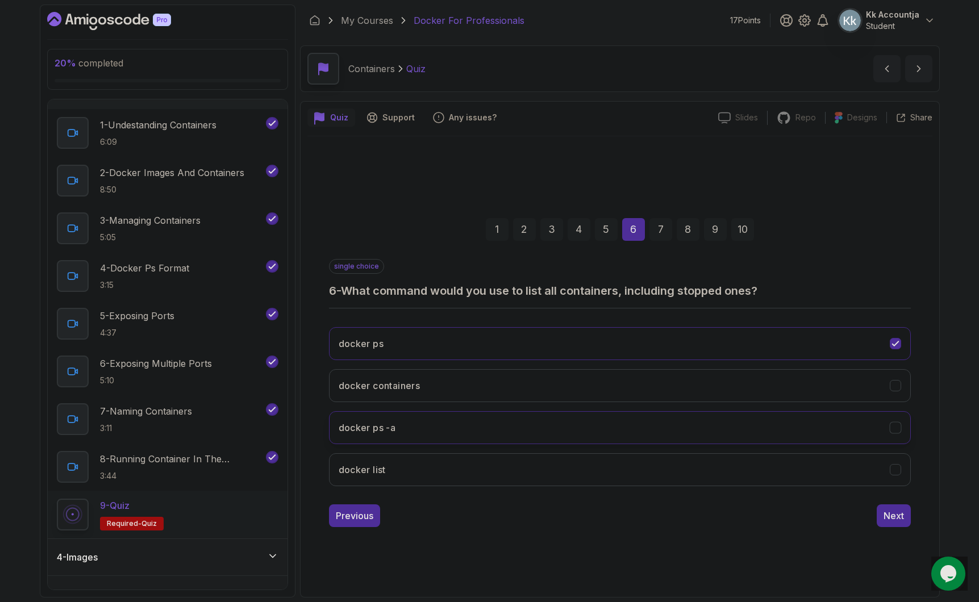
click at [575, 432] on button "docker ps -a" at bounding box center [620, 427] width 582 height 33
click at [890, 528] on div "1 2 3 4 5 6 7 8 9 10 single choice 6 - What command would you use to list all c…" at bounding box center [619, 363] width 625 height 345
click at [900, 521] on div "Next" at bounding box center [893, 516] width 20 height 14
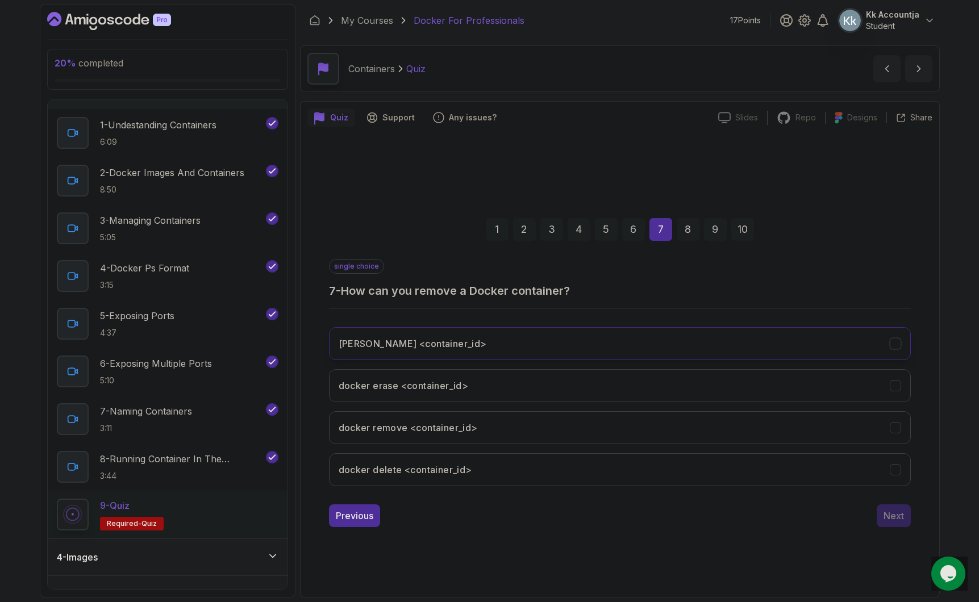
click at [704, 336] on button "[PERSON_NAME] <container_id>" at bounding box center [620, 343] width 582 height 33
click at [903, 519] on div "Next" at bounding box center [893, 516] width 20 height 14
click at [617, 312] on div "single choice 8 - What is the effect of the 'docker stop' command? Pauses a run…" at bounding box center [620, 377] width 582 height 236
click at [616, 330] on button "Pauses a running container" at bounding box center [620, 343] width 582 height 33
click at [878, 530] on div "1 2 3 4 5 6 7 8 9 10 single choice 8 - What is the effect of the 'docker stop' …" at bounding box center [619, 363] width 625 height 345
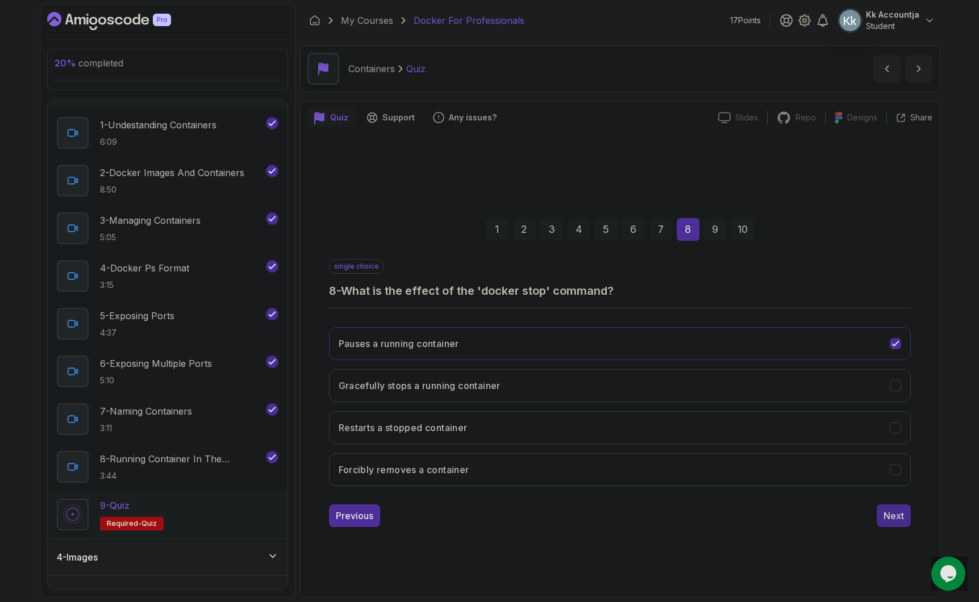
click at [886, 520] on div "Next" at bounding box center [893, 516] width 20 height 14
click at [623, 389] on button "To specify the image name" at bounding box center [620, 385] width 582 height 33
click at [812, 428] on button "To assign a custom name to the container" at bounding box center [620, 427] width 582 height 33
click at [897, 529] on div "1 2 3 4 5 6 7 8 9 10 single choice 9 - What is the purpose of the '--name' flag…" at bounding box center [619, 363] width 625 height 345
click at [890, 519] on div "Next" at bounding box center [893, 516] width 20 height 14
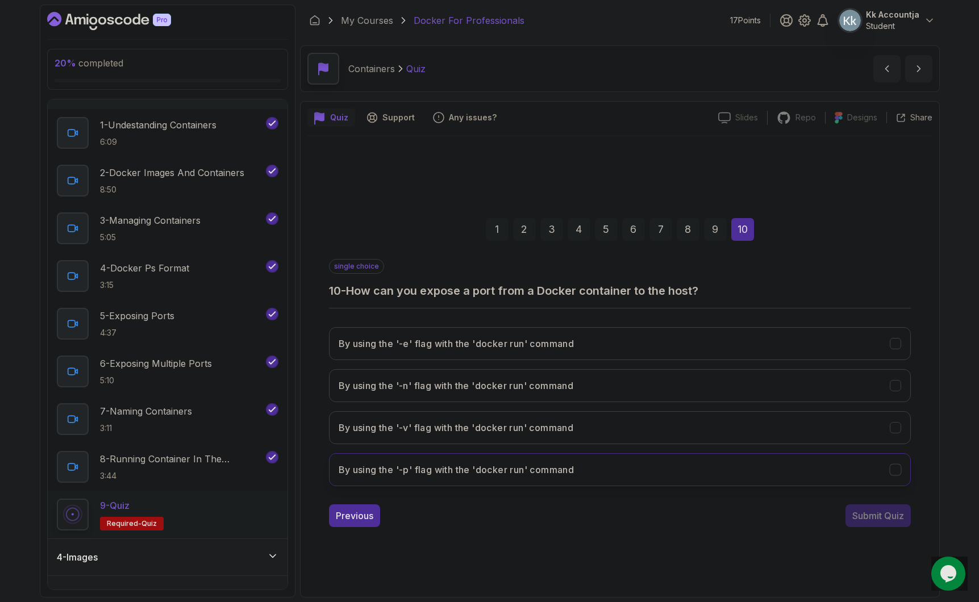
click at [842, 481] on button "By using the '-p' flag with the 'docker run' command" at bounding box center [620, 469] width 582 height 33
click at [899, 525] on button "Submit Quiz" at bounding box center [877, 515] width 65 height 23
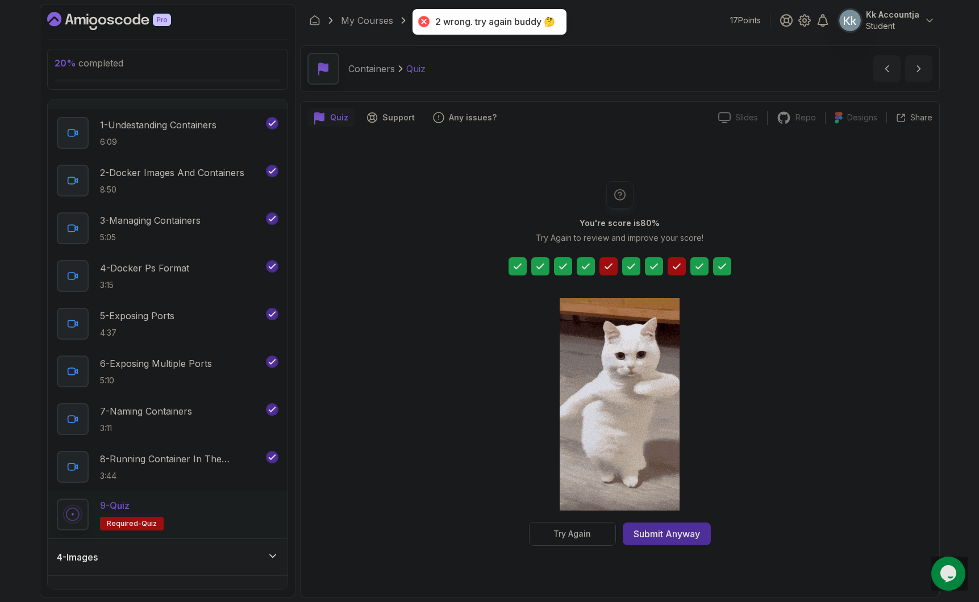
click at [598, 536] on button "Try Again" at bounding box center [572, 534] width 87 height 24
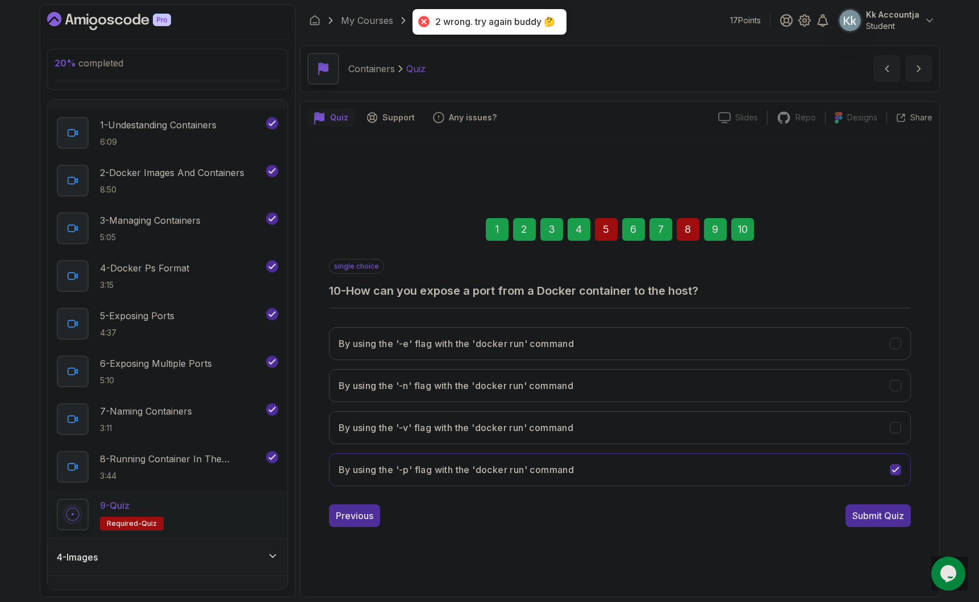
click at [601, 236] on div "5" at bounding box center [606, 229] width 23 height 23
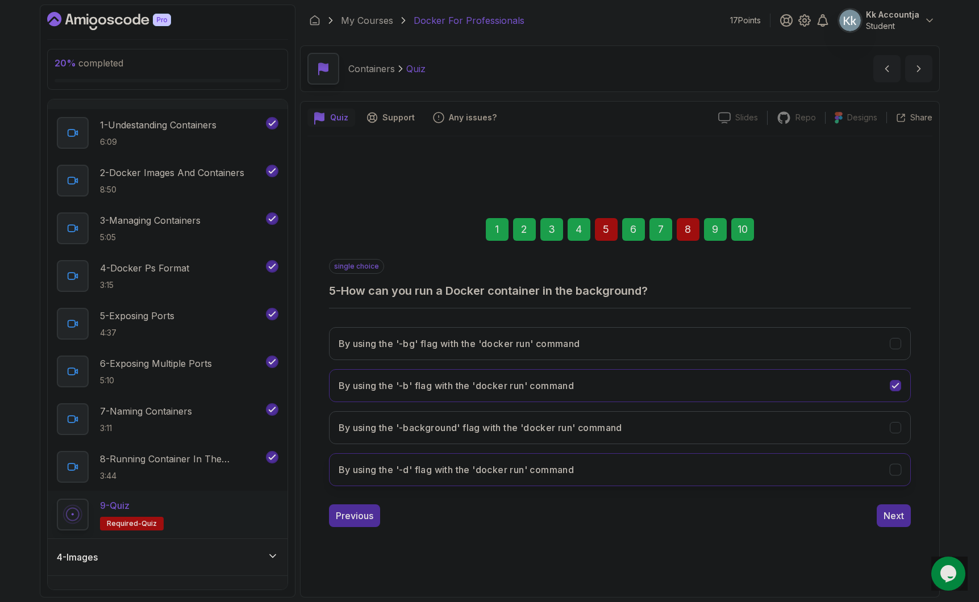
drag, startPoint x: 717, startPoint y: 491, endPoint x: 716, endPoint y: 475, distance: 16.0
click at [716, 489] on div "By using the '-bg' flag with the 'docker run' command By using the '-b' flag wi…" at bounding box center [620, 406] width 582 height 177
click at [716, 475] on button "By using the '-d' flag with the 'docker run' command" at bounding box center [620, 469] width 582 height 33
click at [678, 227] on div "8" at bounding box center [688, 229] width 23 height 23
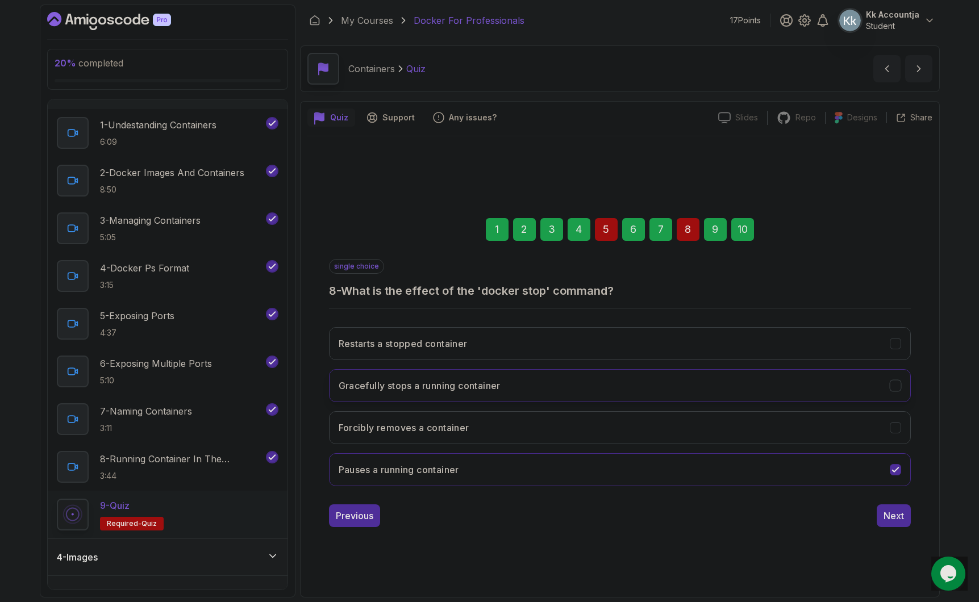
click at [616, 389] on button "Gracefully stops a running container" at bounding box center [620, 385] width 582 height 33
click at [734, 237] on div "10" at bounding box center [742, 229] width 23 height 23
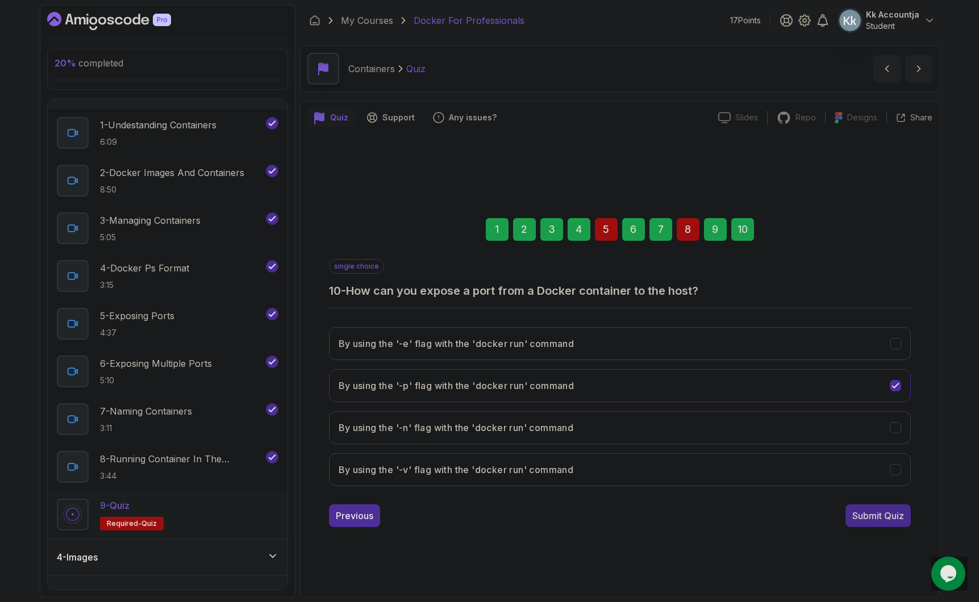
click at [884, 518] on div "Submit Quiz" at bounding box center [878, 516] width 52 height 14
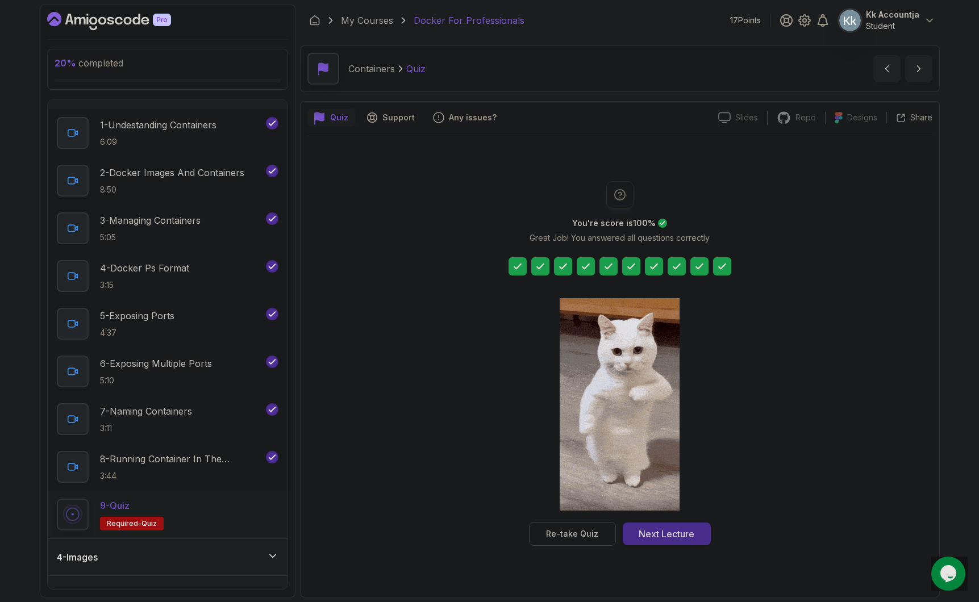
click at [657, 531] on div "Next Lecture" at bounding box center [666, 534] width 56 height 14
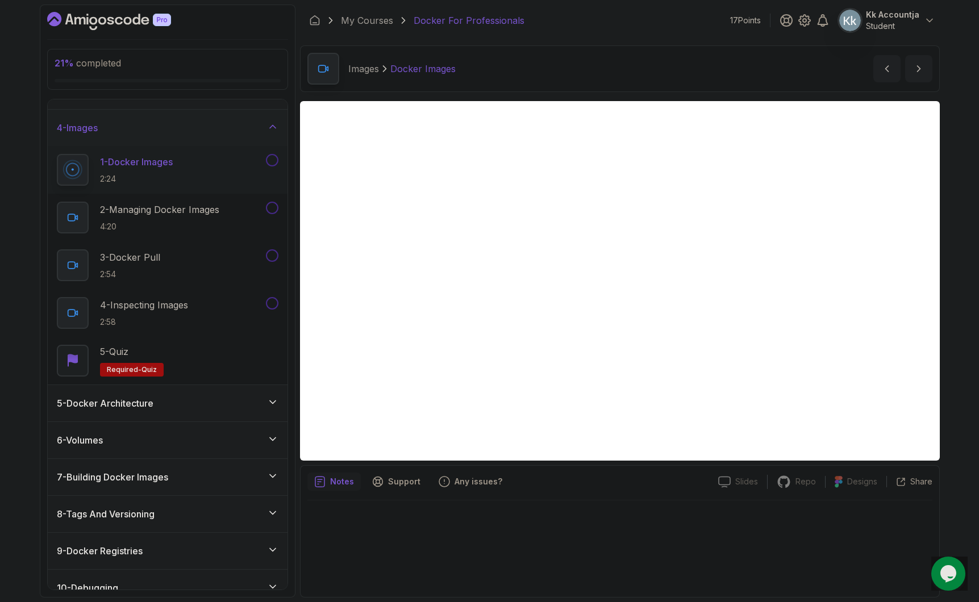
click at [270, 156] on button at bounding box center [272, 160] width 12 height 12
click at [280, 204] on div "2 - Managing Docker Images 4:20" at bounding box center [168, 218] width 240 height 48
click at [271, 206] on button at bounding box center [272, 208] width 12 height 12
click at [271, 254] on button at bounding box center [272, 255] width 12 height 12
click at [272, 306] on button at bounding box center [272, 303] width 12 height 12
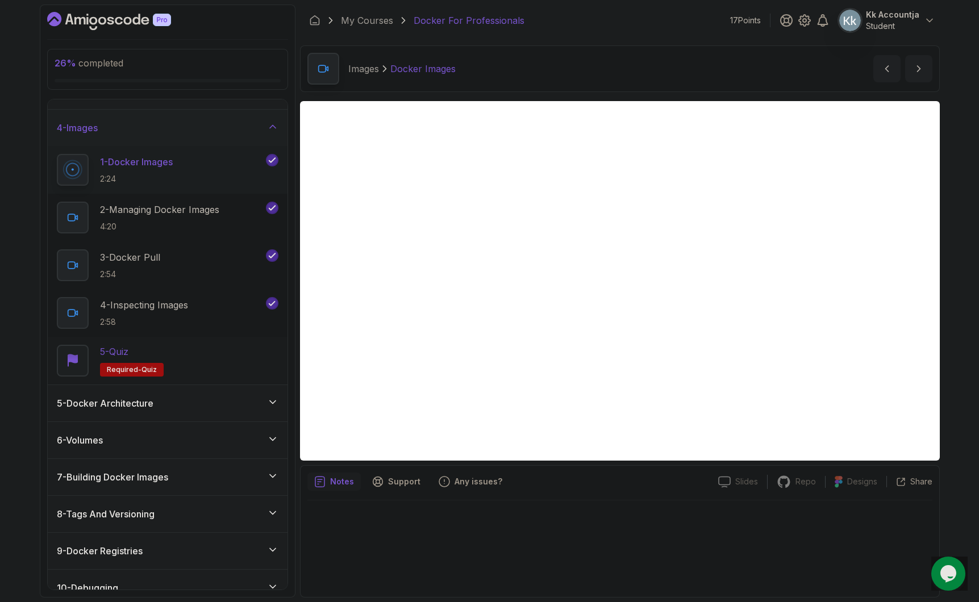
click at [244, 353] on div "5 - Quiz Required- quiz" at bounding box center [168, 361] width 222 height 32
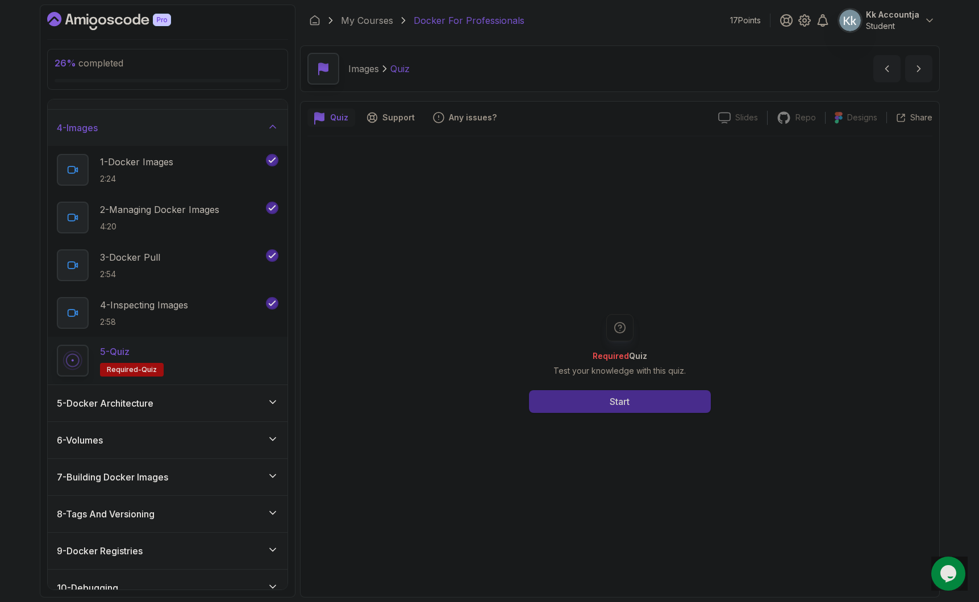
click at [568, 404] on button "Start" at bounding box center [620, 401] width 182 height 23
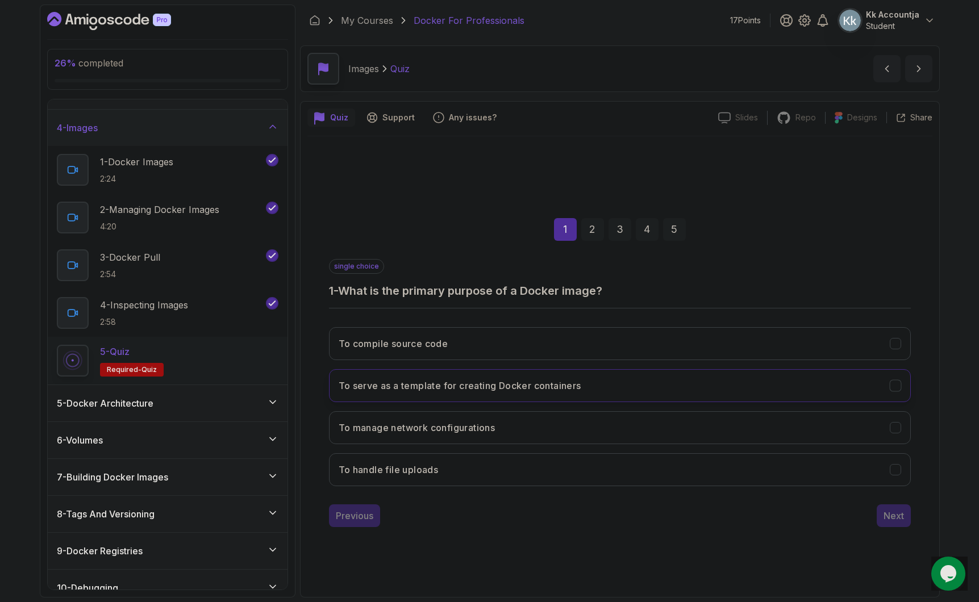
click at [599, 391] on button "To serve as a template for creating Docker containers" at bounding box center [620, 385] width 582 height 33
click at [891, 514] on div "Next" at bounding box center [893, 516] width 20 height 14
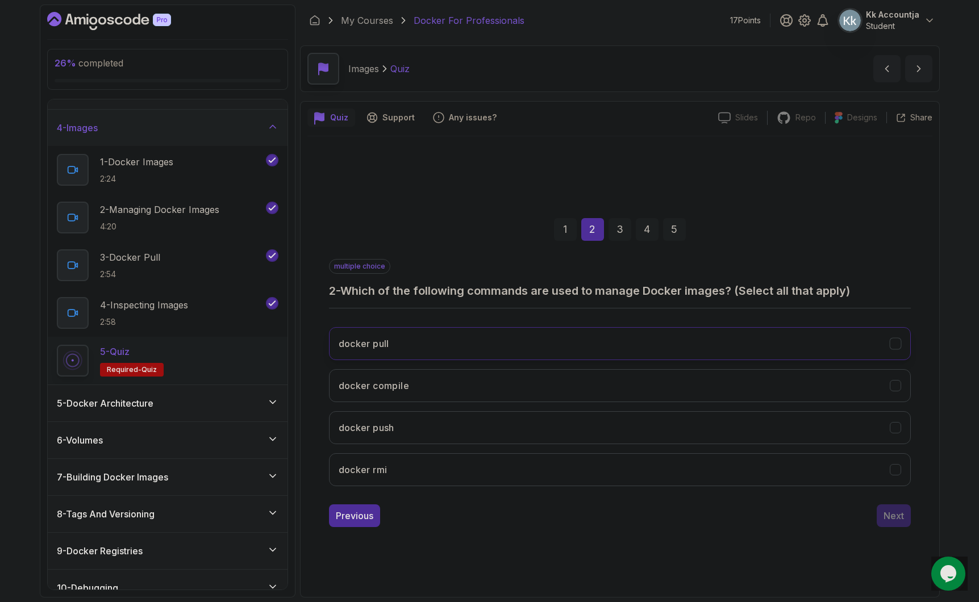
click at [709, 336] on button "docker pull" at bounding box center [620, 343] width 582 height 33
click at [715, 432] on button "docker push" at bounding box center [620, 427] width 582 height 33
click at [895, 517] on div "Next" at bounding box center [893, 516] width 20 height 14
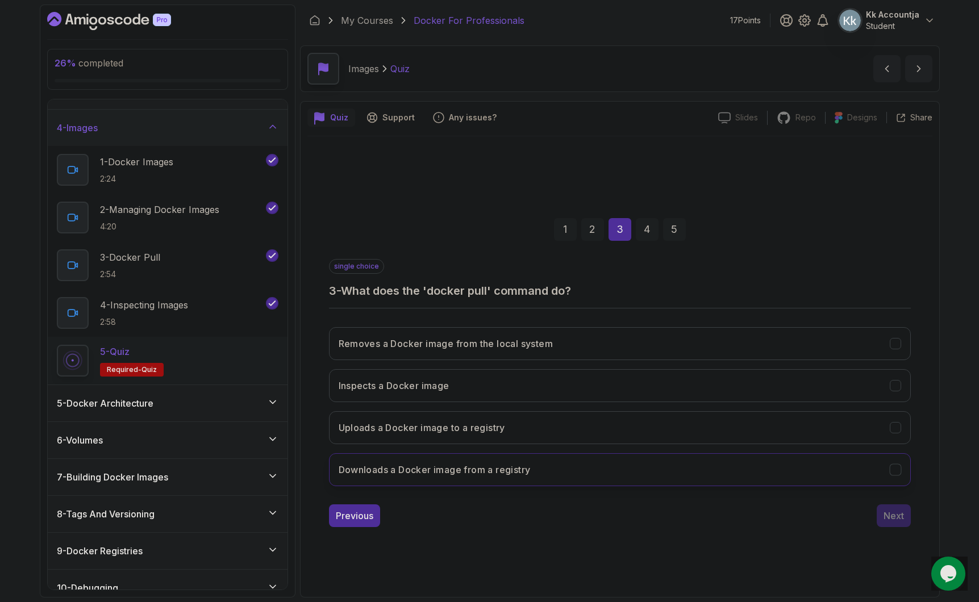
click at [619, 476] on button "Downloads a Docker image from a registry" at bounding box center [620, 469] width 582 height 33
click at [890, 519] on div "Next" at bounding box center [893, 516] width 20 height 14
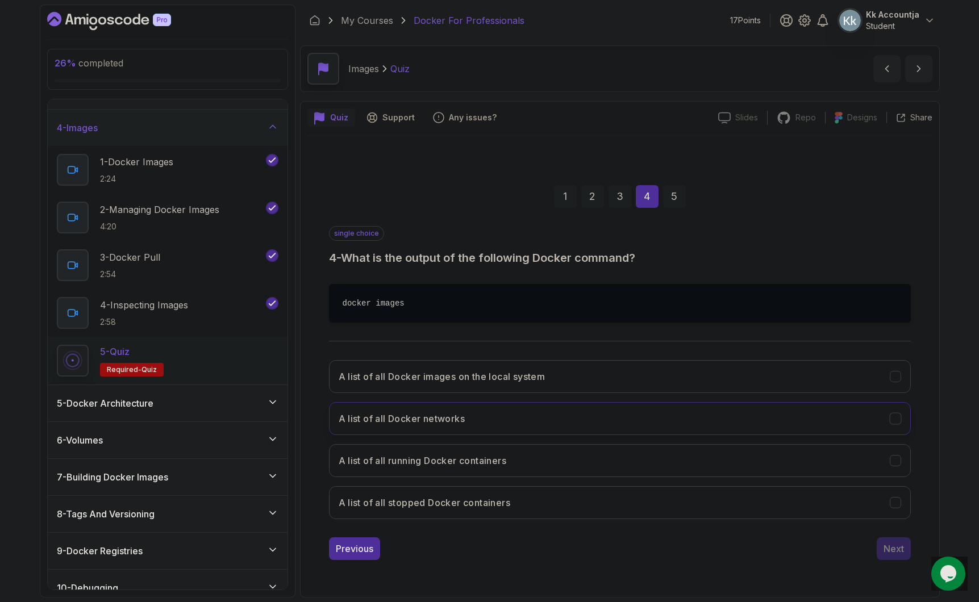
click at [476, 418] on button "A list of all Docker networks" at bounding box center [620, 418] width 582 height 33
click at [640, 373] on button "A list of all Docker images on the local system" at bounding box center [620, 376] width 582 height 33
click at [892, 551] on div "Next" at bounding box center [893, 549] width 20 height 14
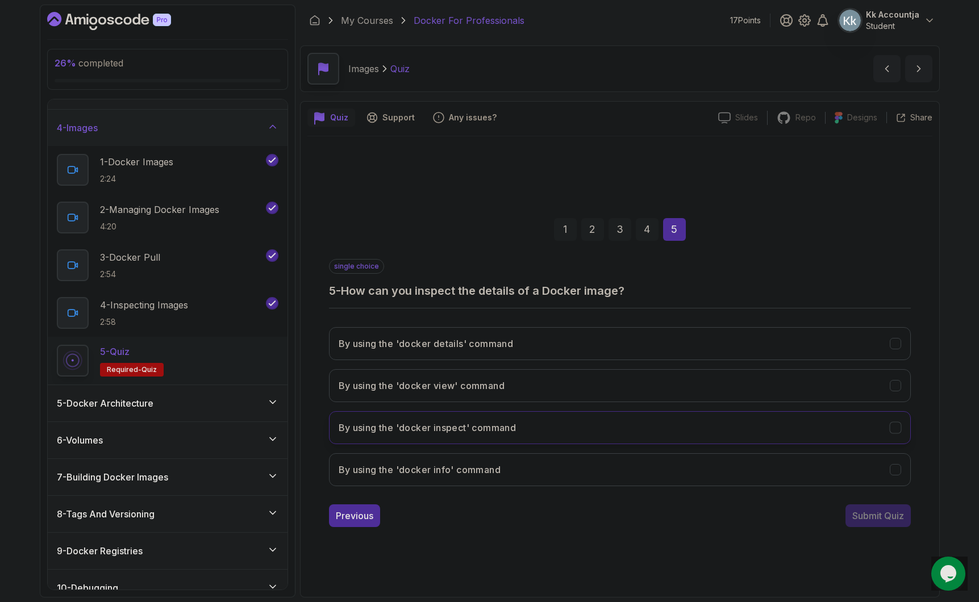
click at [539, 437] on button "By using the 'docker inspect' command" at bounding box center [620, 427] width 582 height 33
drag, startPoint x: 887, startPoint y: 544, endPoint x: 887, endPoint y: 487, distance: 56.2
click at [887, 542] on div "1 2 3 4 5 single choice 5 - How can you inspect the details of a Docker image? …" at bounding box center [619, 363] width 625 height 454
click at [887, 487] on div "By using the 'docker details' command By using the 'docker view' command By usi…" at bounding box center [620, 406] width 582 height 177
click at [889, 528] on div "1 2 3 4 5 single choice 5 - How can you inspect the details of a Docker image? …" at bounding box center [619, 363] width 625 height 345
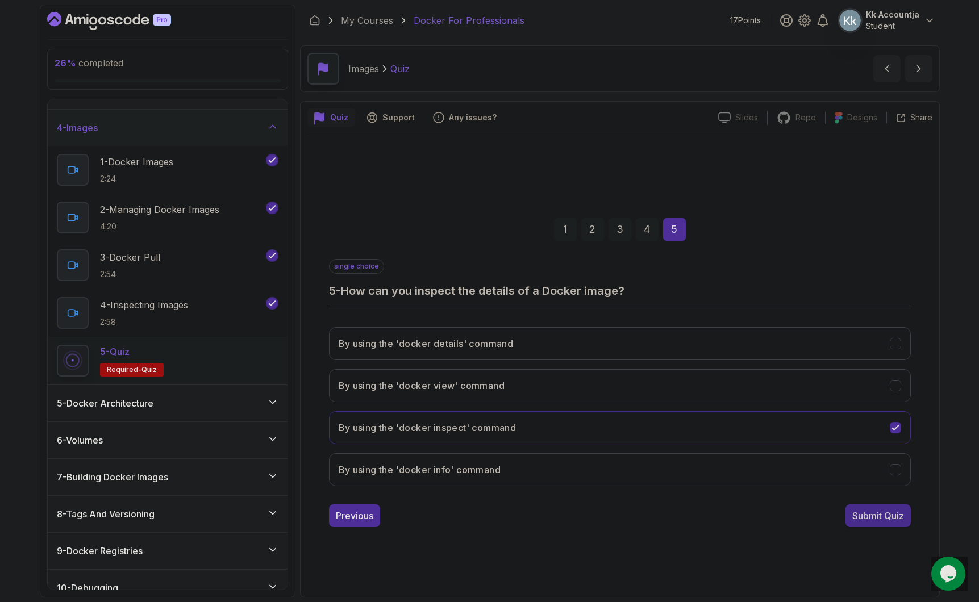
click at [888, 519] on div "Submit Quiz" at bounding box center [878, 516] width 52 height 14
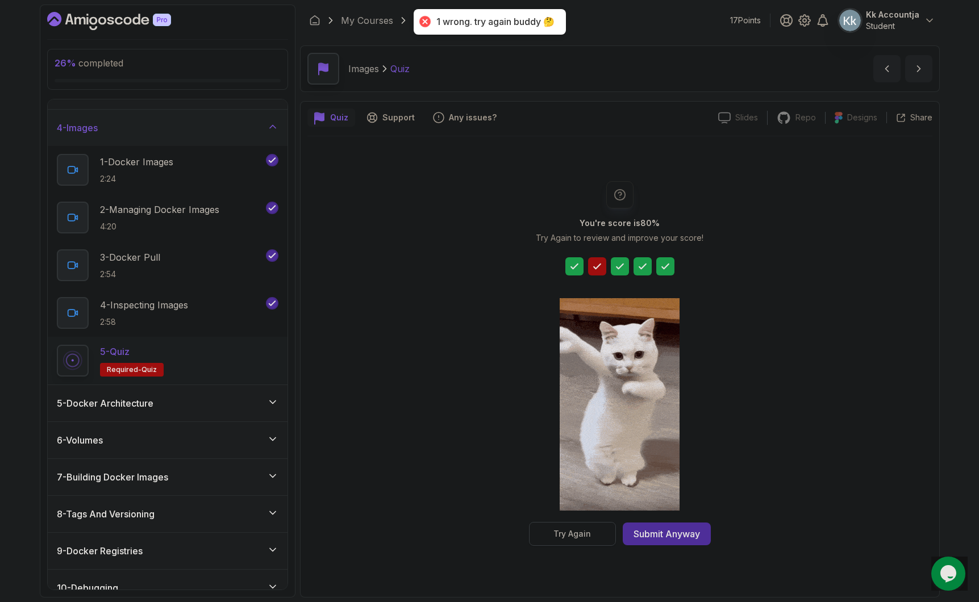
click at [563, 533] on div "Try Again" at bounding box center [571, 533] width 37 height 11
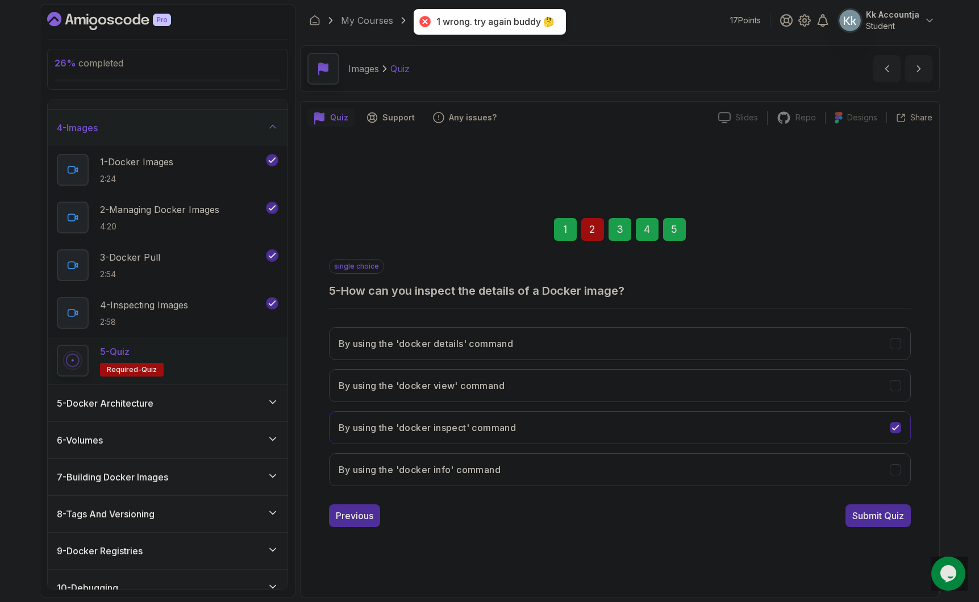
click at [585, 224] on div "2" at bounding box center [592, 229] width 23 height 23
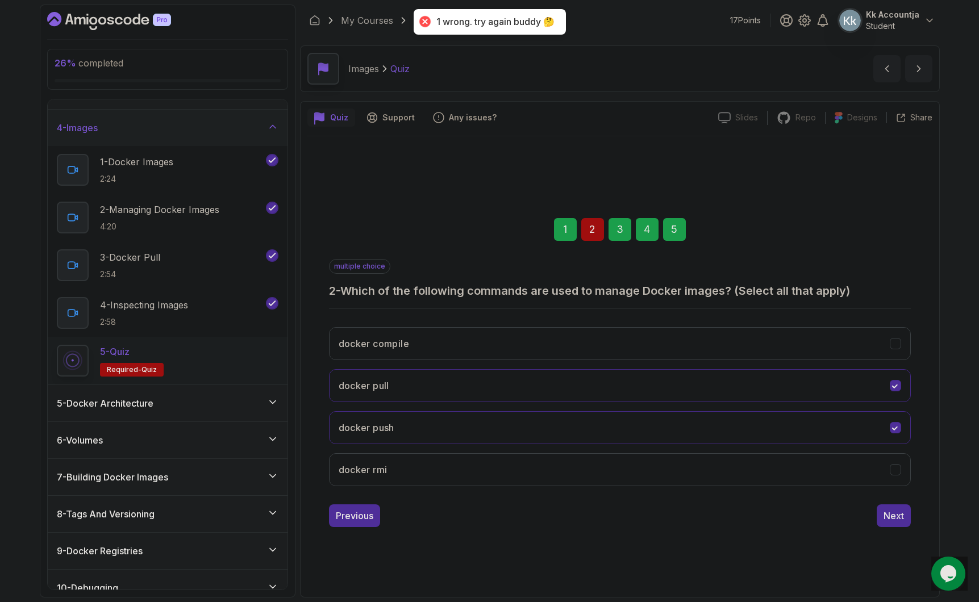
click at [587, 226] on div "2" at bounding box center [592, 229] width 23 height 23
drag, startPoint x: 675, startPoint y: 470, endPoint x: 704, endPoint y: 467, distance: 28.6
click at [676, 470] on button "docker rmi" at bounding box center [620, 469] width 582 height 33
click at [687, 228] on div "1 2 3 4 5" at bounding box center [620, 229] width 582 height 59
click at [675, 235] on div "5" at bounding box center [674, 229] width 23 height 23
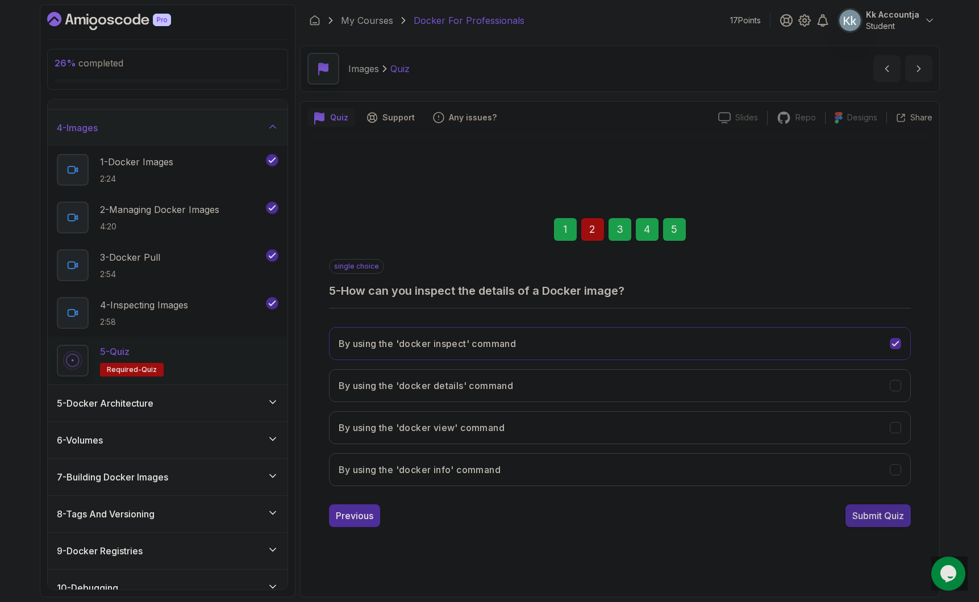
click at [876, 515] on div "Submit Quiz" at bounding box center [878, 516] width 52 height 14
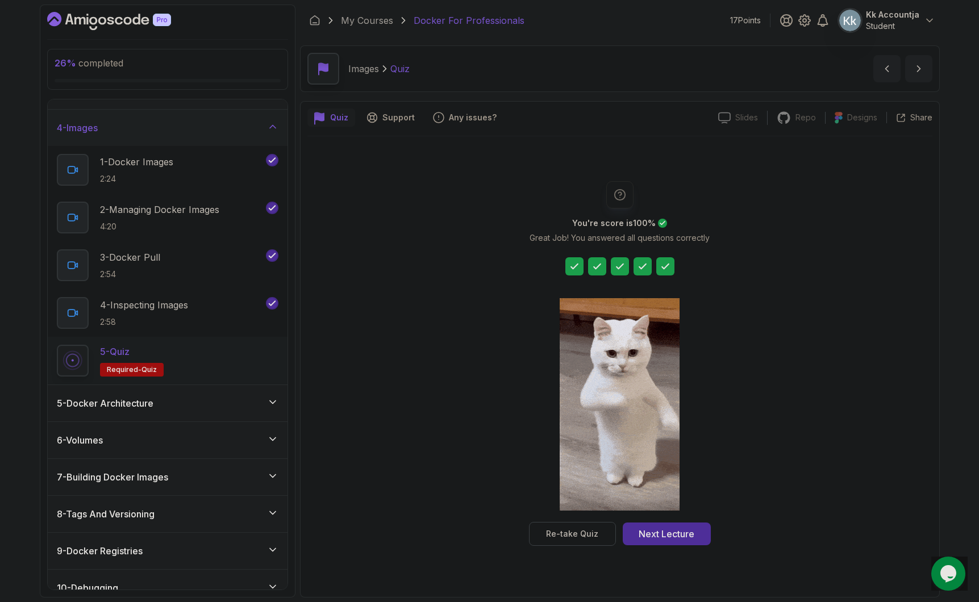
click at [668, 523] on button "Next Lecture" at bounding box center [667, 534] width 88 height 23
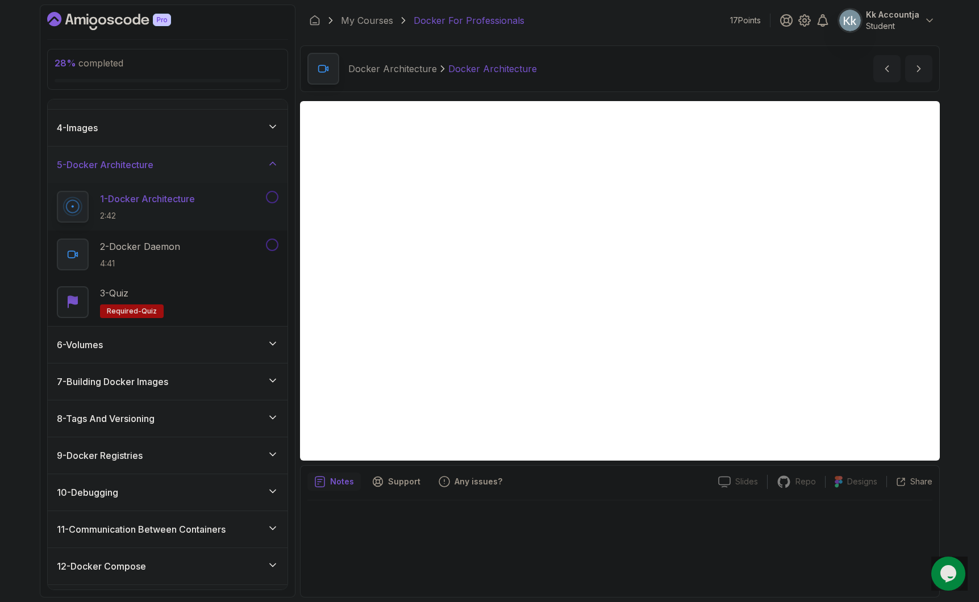
click at [276, 196] on button at bounding box center [272, 197] width 12 height 12
click at [274, 244] on button at bounding box center [272, 245] width 12 height 12
